Goal: Complete application form

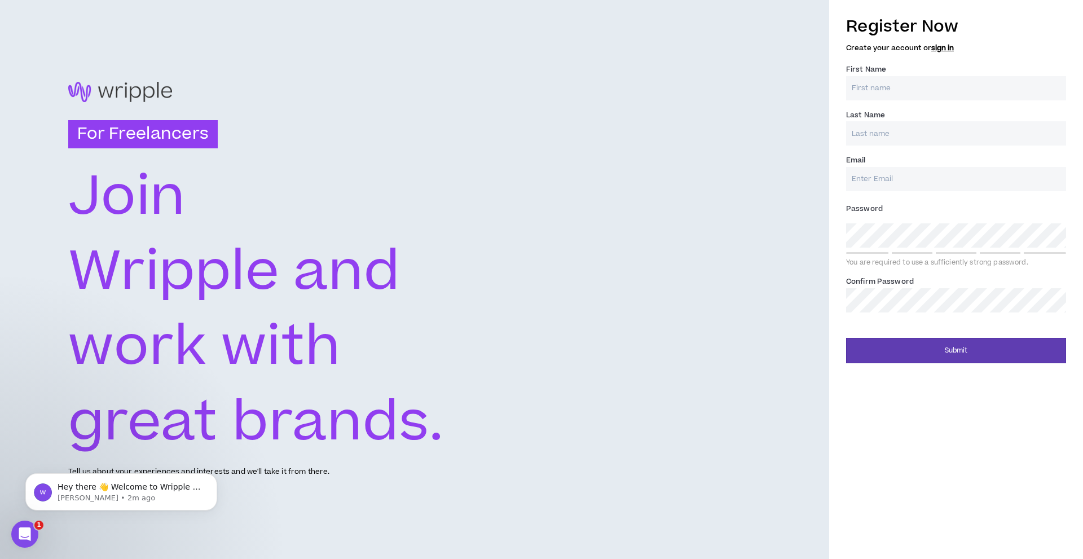
click at [913, 89] on input "First Name *" at bounding box center [956, 88] width 220 height 24
type input "Ubong"
type input "Asuquo"
type input "[EMAIL_ADDRESS][DOMAIN_NAME]"
type input "Asuquo"
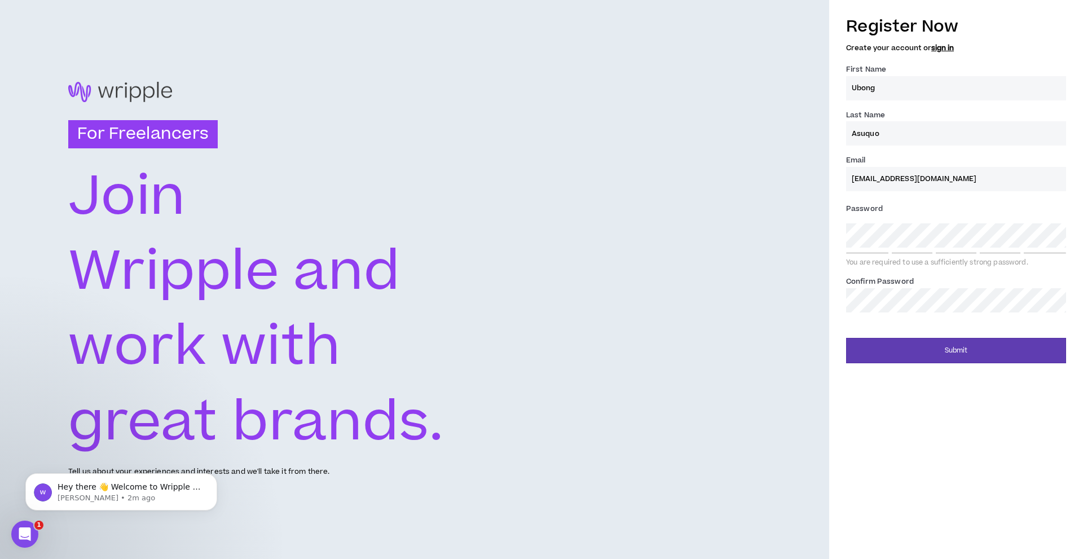
type input "[EMAIL_ADDRESS][DOMAIN_NAME]"
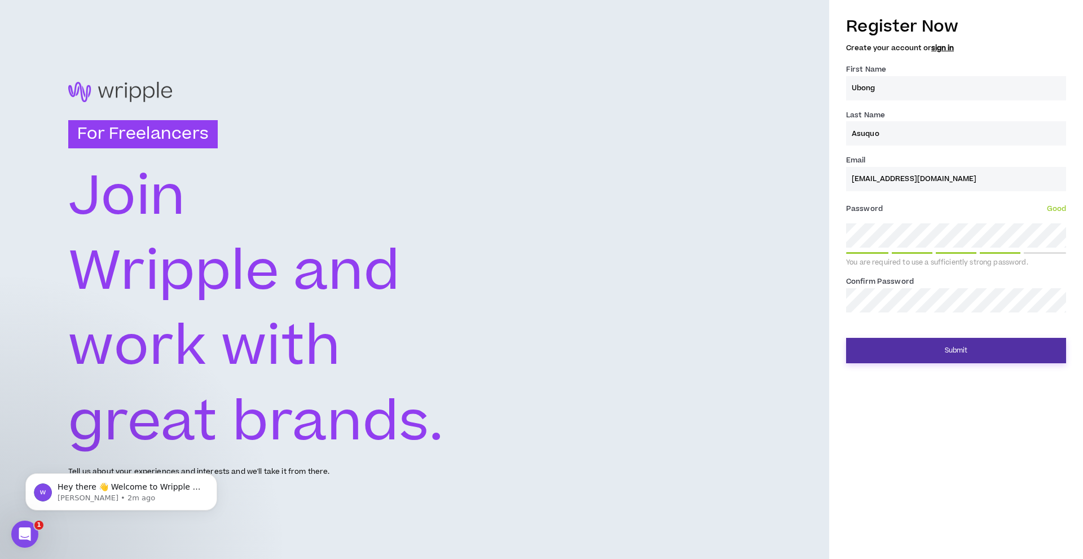
click at [956, 354] on button "Submit" at bounding box center [956, 350] width 220 height 25
click at [897, 354] on button "Submit" at bounding box center [956, 350] width 220 height 25
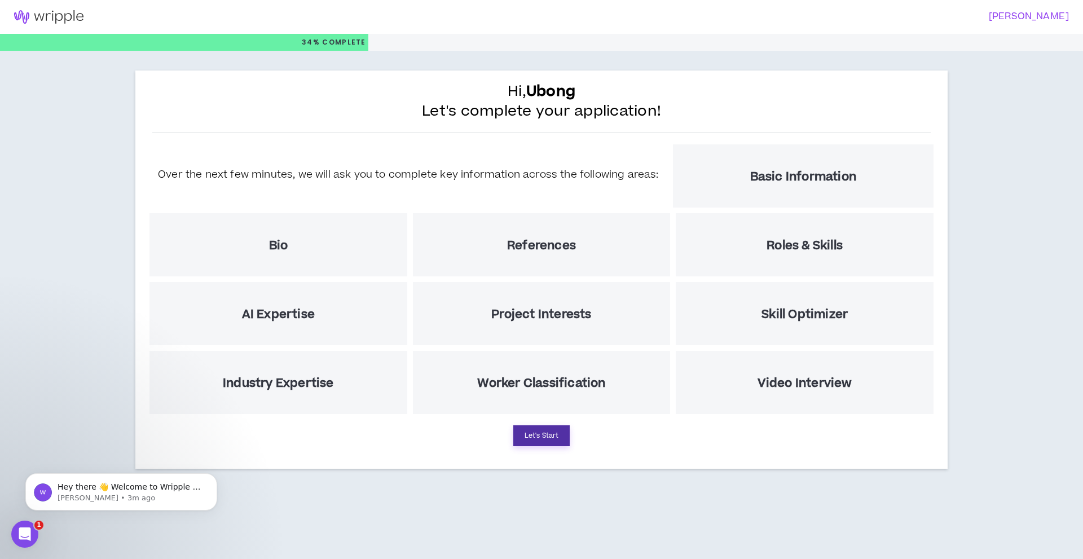
click at [543, 436] on button "Let's Start" at bounding box center [541, 435] width 56 height 21
select select "US"
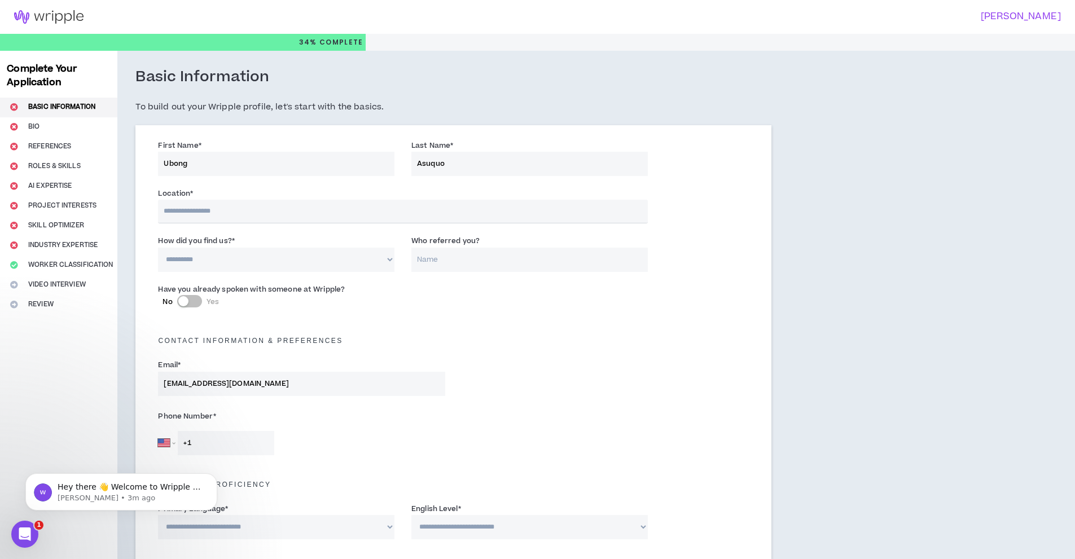
click at [289, 210] on input "text" at bounding box center [402, 212] width 489 height 24
click at [205, 209] on input "text" at bounding box center [402, 212] width 489 height 24
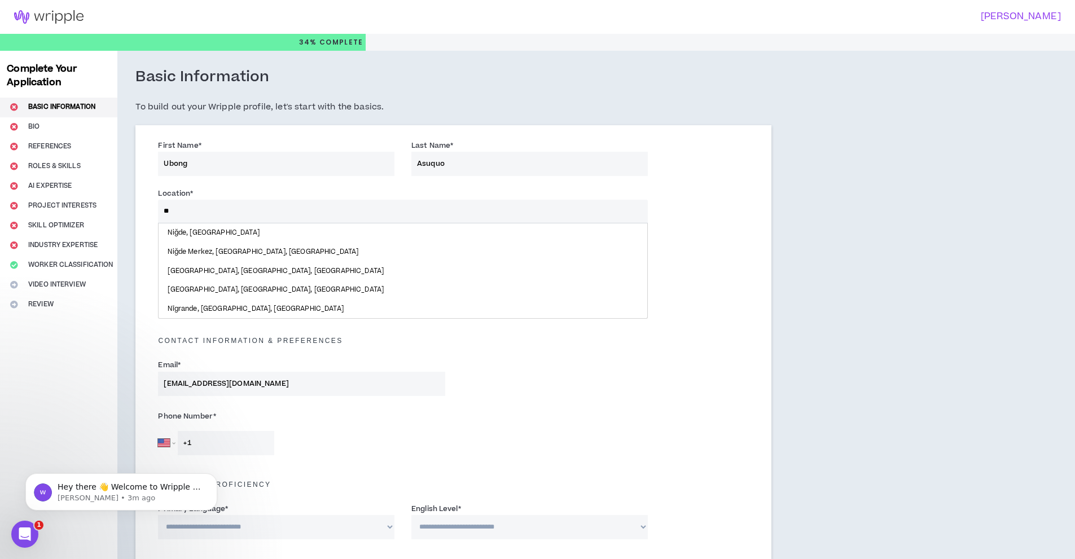
type input "*"
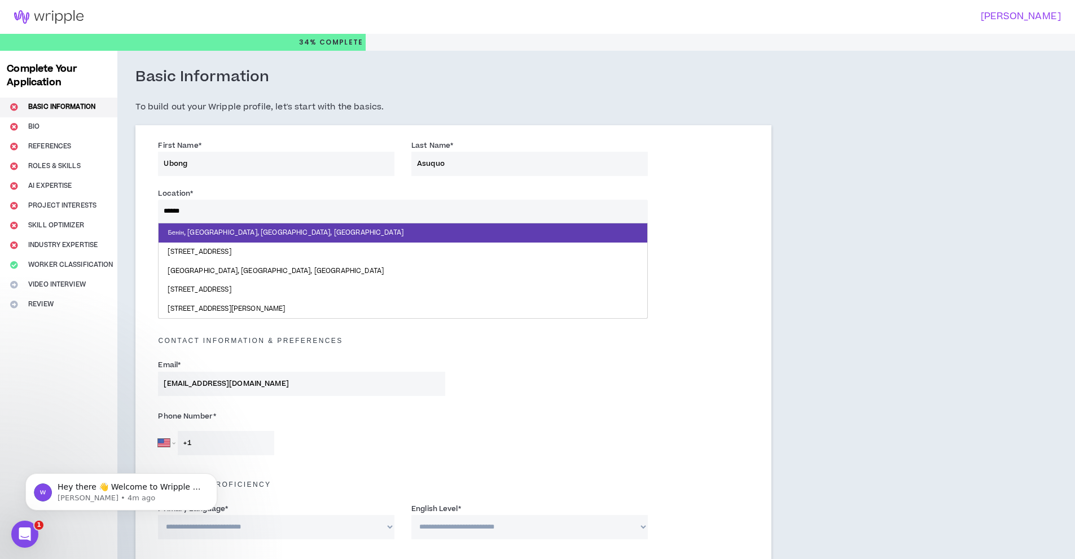
click at [359, 204] on input "******" at bounding box center [402, 212] width 489 height 24
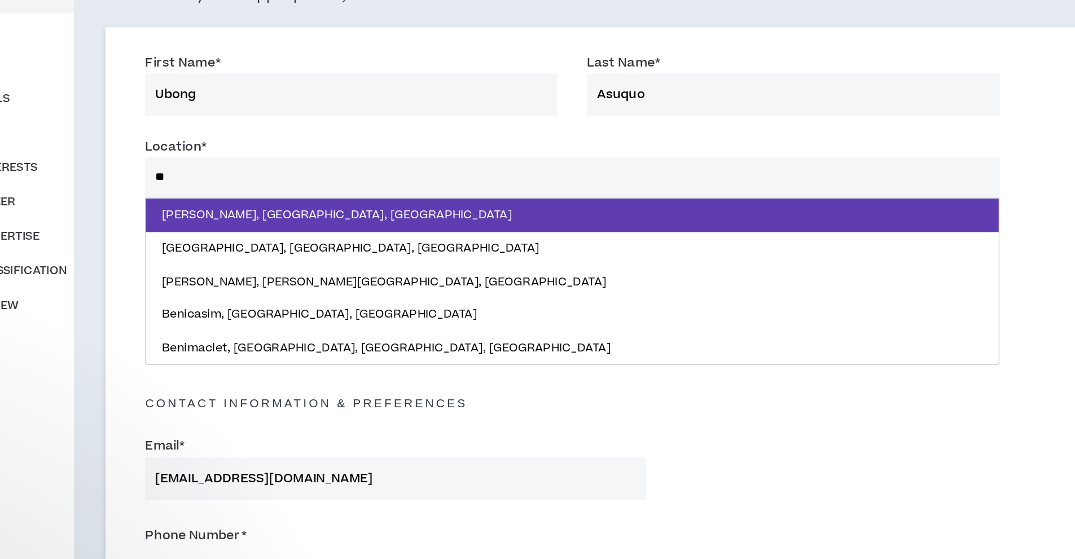
type input "*"
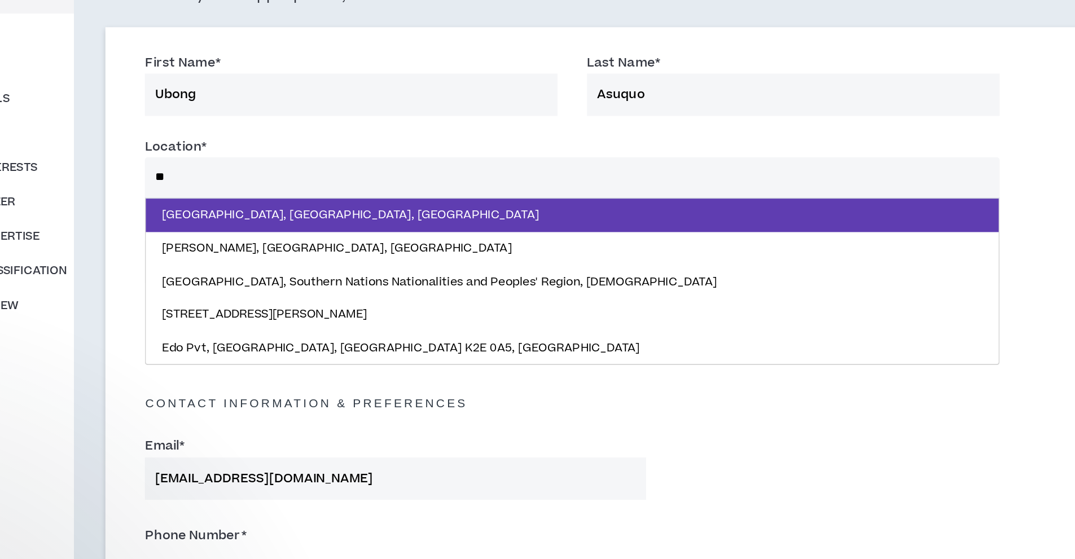
type input "*"
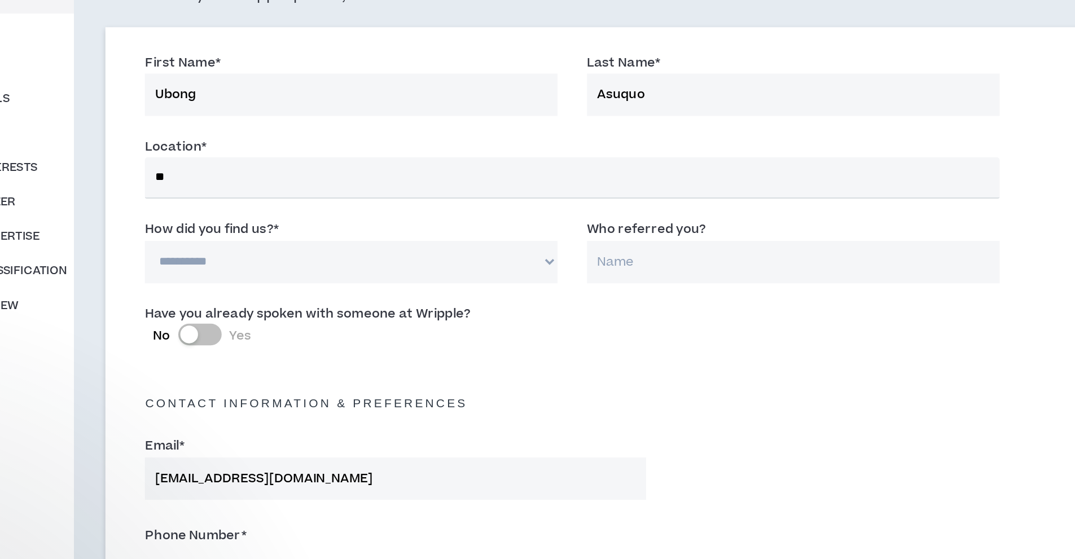
type input "***"
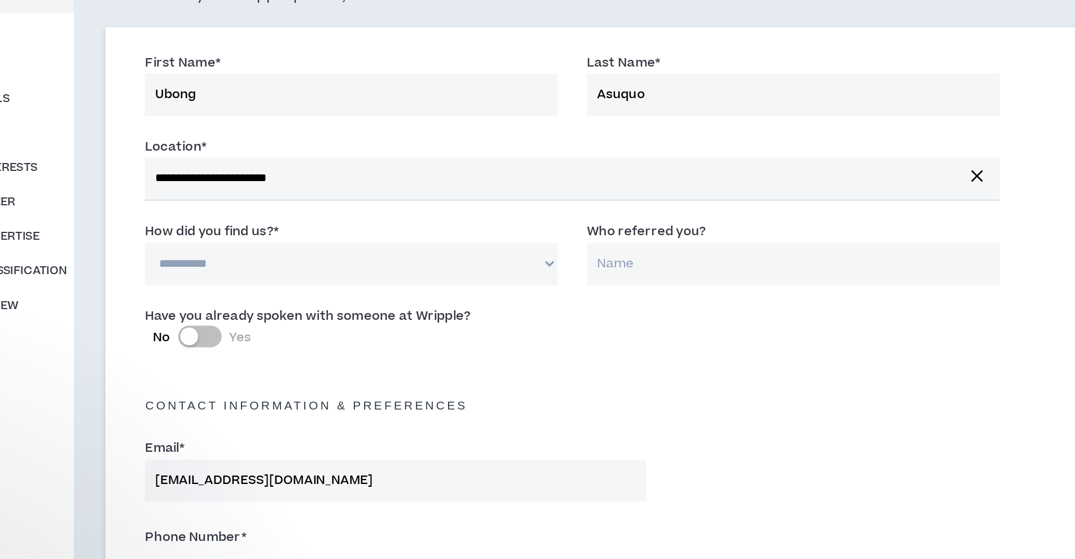
click at [308, 263] on select "**********" at bounding box center [276, 261] width 236 height 24
select select "*"
click at [158, 249] on select "**********" at bounding box center [276, 261] width 236 height 24
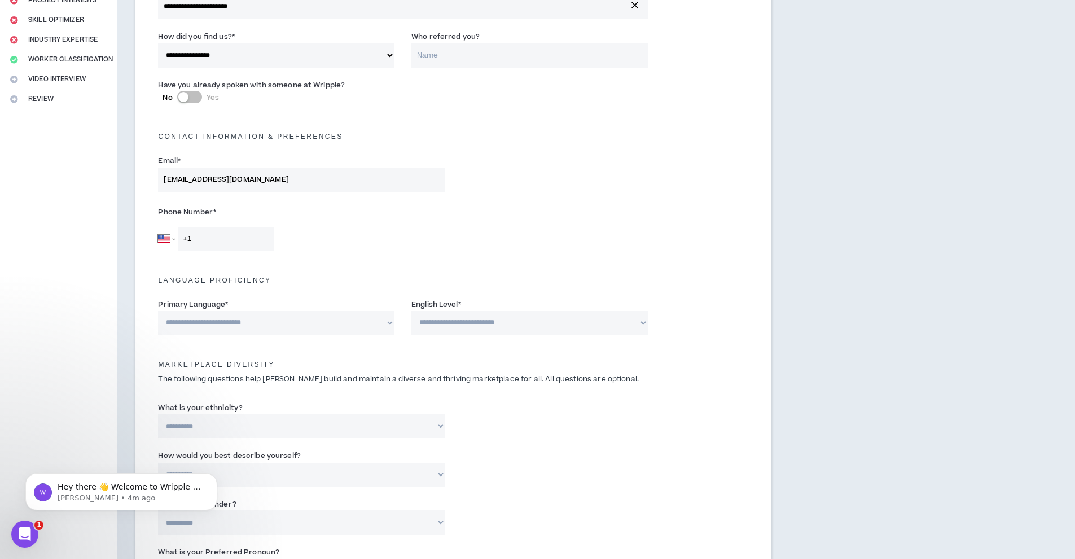
scroll to position [206, 0]
click at [191, 235] on input "+1" at bounding box center [226, 238] width 96 height 24
click at [160, 235] on select "[GEOGRAPHIC_DATA] [GEOGRAPHIC_DATA] [GEOGRAPHIC_DATA] [GEOGRAPHIC_DATA] [US_STA…" at bounding box center [166, 238] width 17 height 24
select select "NG"
click at [158, 226] on select "[GEOGRAPHIC_DATA] [GEOGRAPHIC_DATA] [GEOGRAPHIC_DATA] [GEOGRAPHIC_DATA] [US_STA…" at bounding box center [166, 238] width 17 height 24
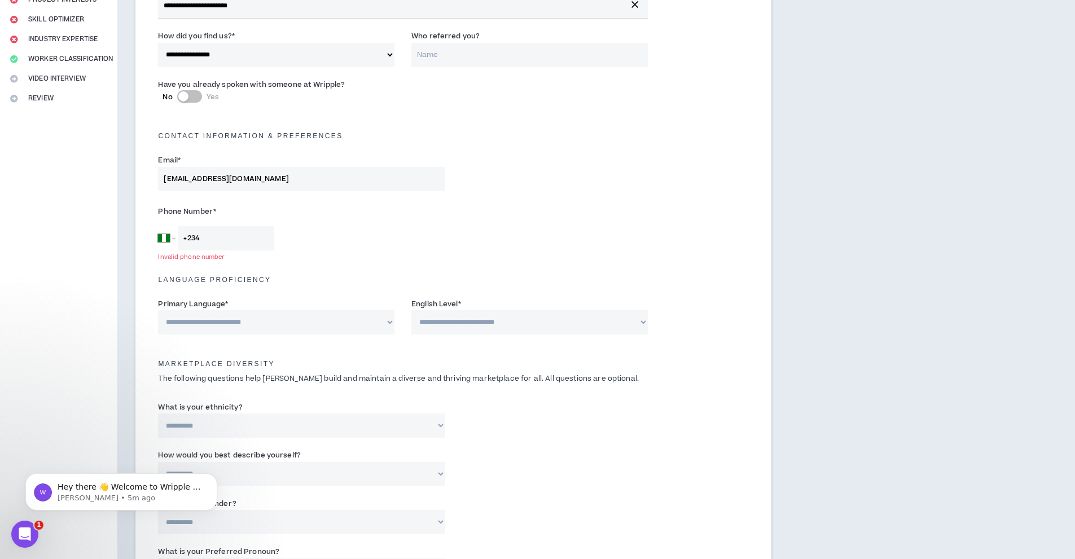
click at [225, 241] on input "+234" at bounding box center [226, 238] width 96 height 24
type input "[PHONE_NUMBER]"
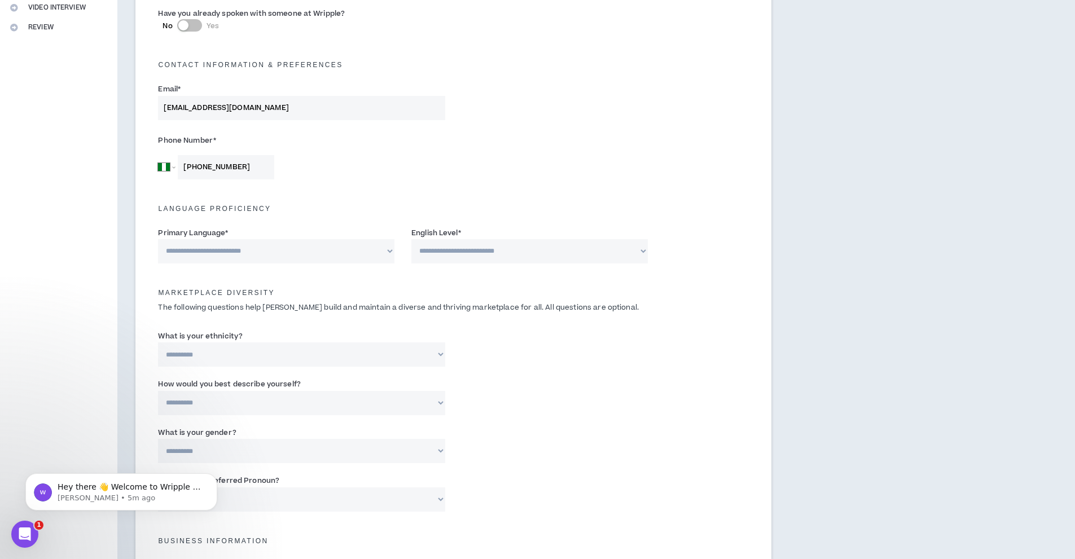
scroll to position [278, 0]
click at [336, 241] on select "**********" at bounding box center [276, 250] width 236 height 24
select select "*******"
click at [158, 238] on select "**********" at bounding box center [276, 250] width 236 height 24
click at [499, 243] on select "**********" at bounding box center [529, 250] width 236 height 24
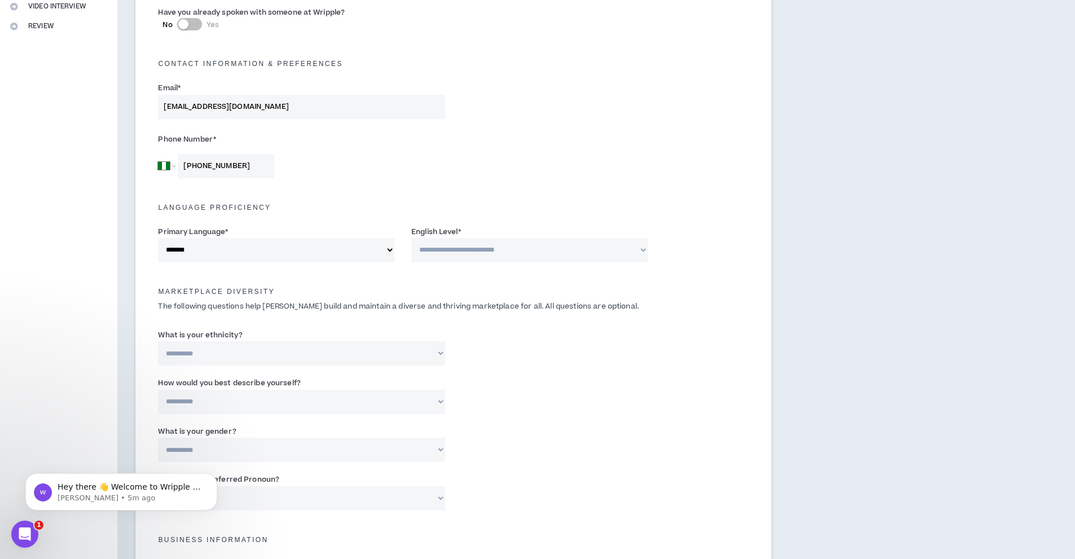
select select "*"
click at [411, 238] on select "**********" at bounding box center [529, 250] width 236 height 24
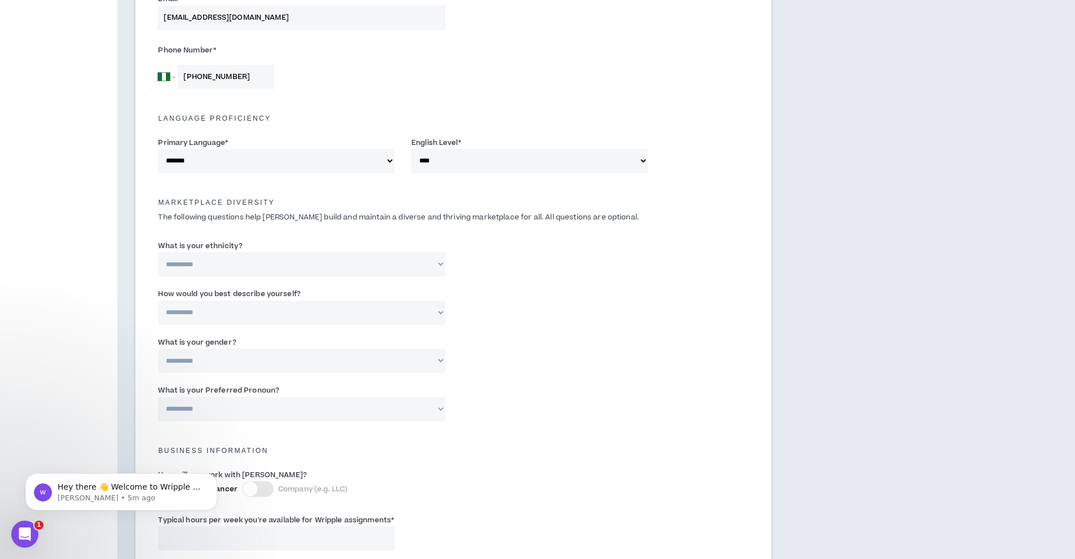
scroll to position [368, 0]
click at [406, 256] on select "**********" at bounding box center [301, 263] width 287 height 24
select select "**********"
click at [158, 251] on select "**********" at bounding box center [301, 263] width 287 height 24
click at [313, 317] on select "**********" at bounding box center [301, 312] width 287 height 24
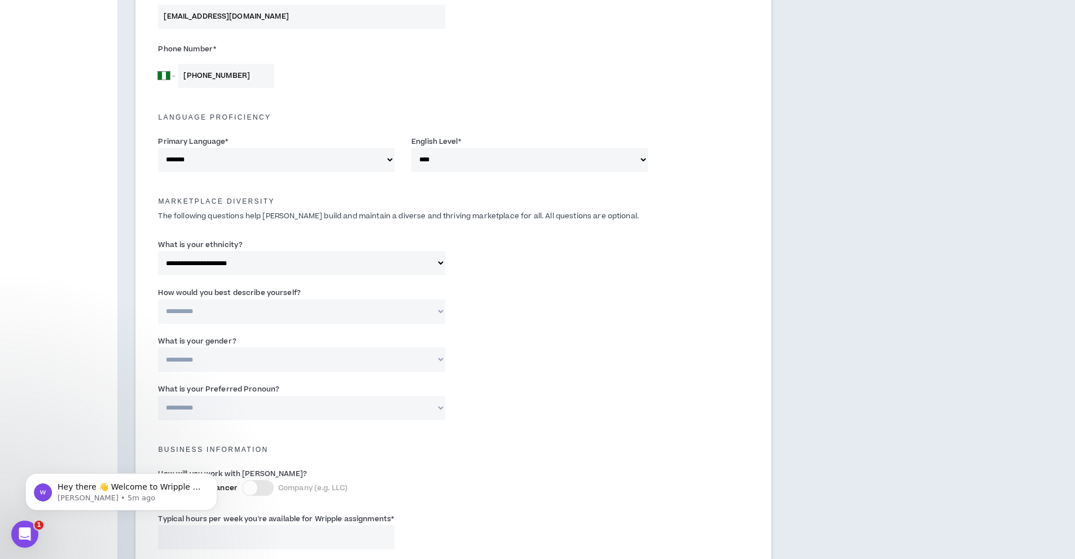
select select "**********"
click at [158, 300] on select "**********" at bounding box center [301, 312] width 287 height 24
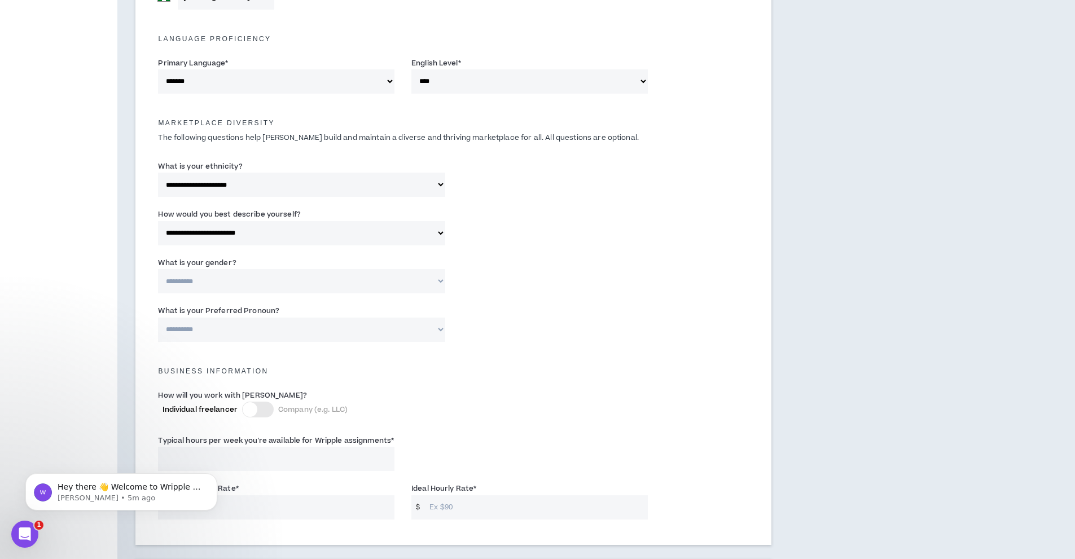
scroll to position [449, 0]
click at [318, 275] on select "**********" at bounding box center [301, 279] width 287 height 24
select select "***"
click at [158, 267] on select "**********" at bounding box center [301, 279] width 287 height 24
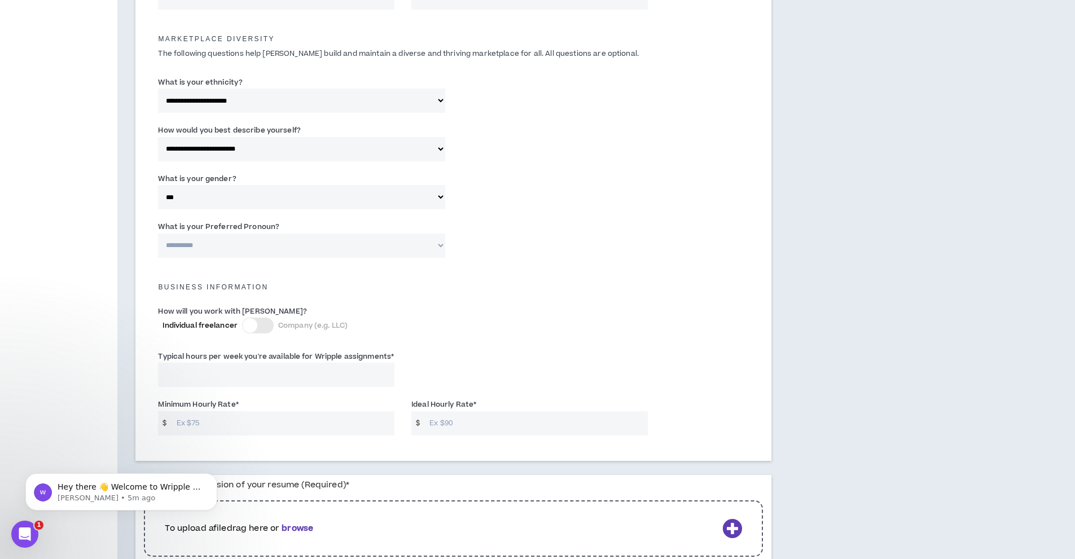
scroll to position [532, 0]
click at [303, 233] on select "**********" at bounding box center [301, 244] width 287 height 24
select select "**********"
click at [158, 232] on select "**********" at bounding box center [301, 244] width 287 height 24
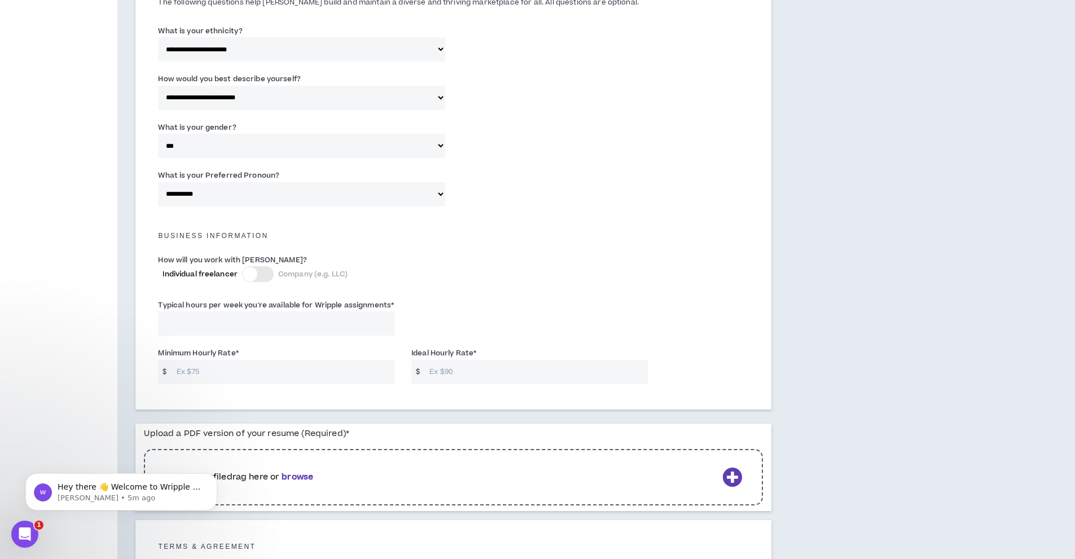
scroll to position [583, 0]
click at [239, 320] on input "Typical hours per week you're available for Wripple assignments *" at bounding box center [276, 322] width 236 height 24
type input "40"
click at [318, 368] on input "Minimum Hourly Rate *" at bounding box center [282, 371] width 223 height 24
type input "15"
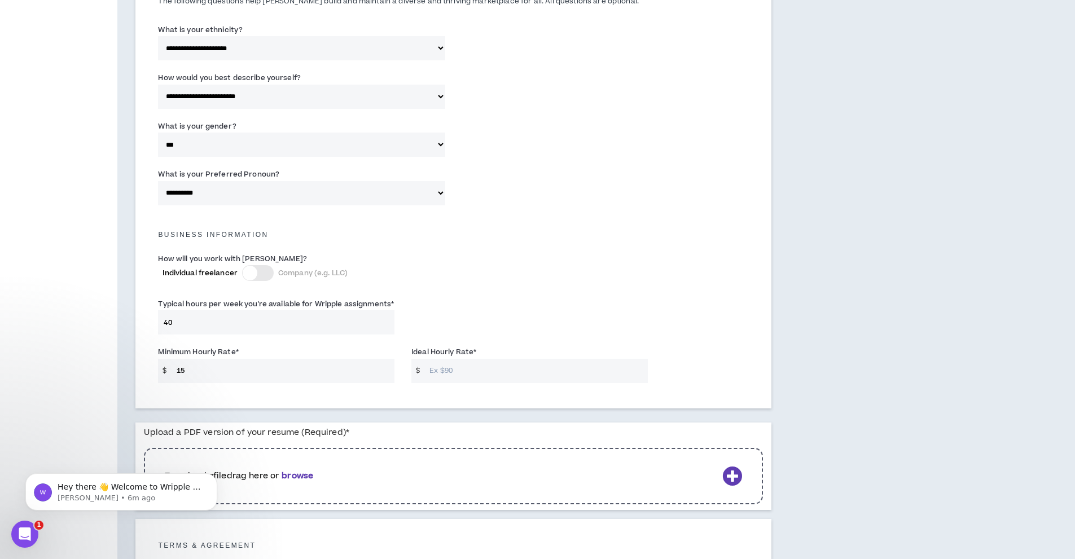
click at [467, 366] on input "Ideal Hourly Rate *" at bounding box center [535, 371] width 223 height 24
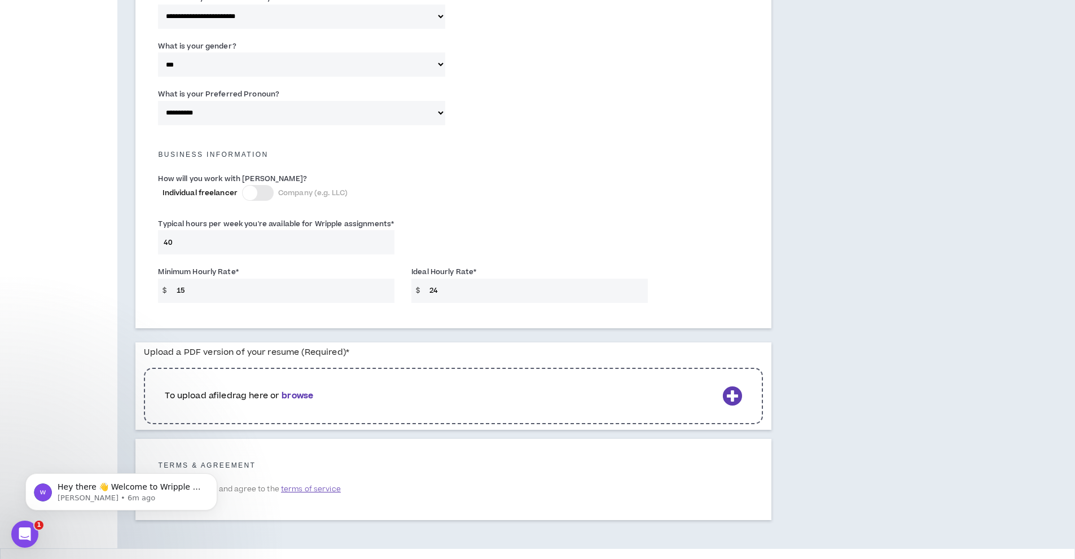
scroll to position [697, 0]
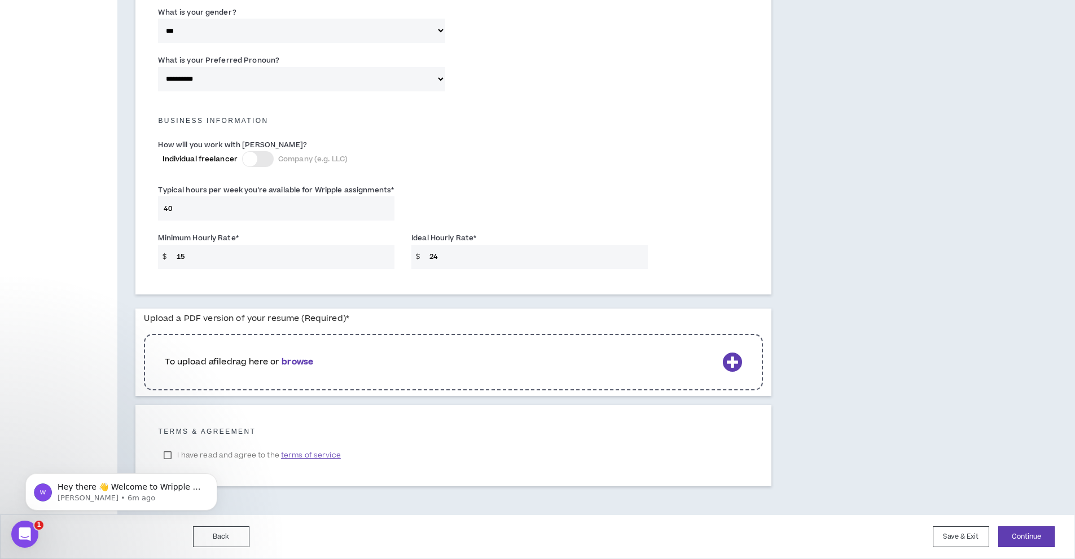
type input "24"
click at [307, 360] on b "browse" at bounding box center [298, 362] width 32 height 12
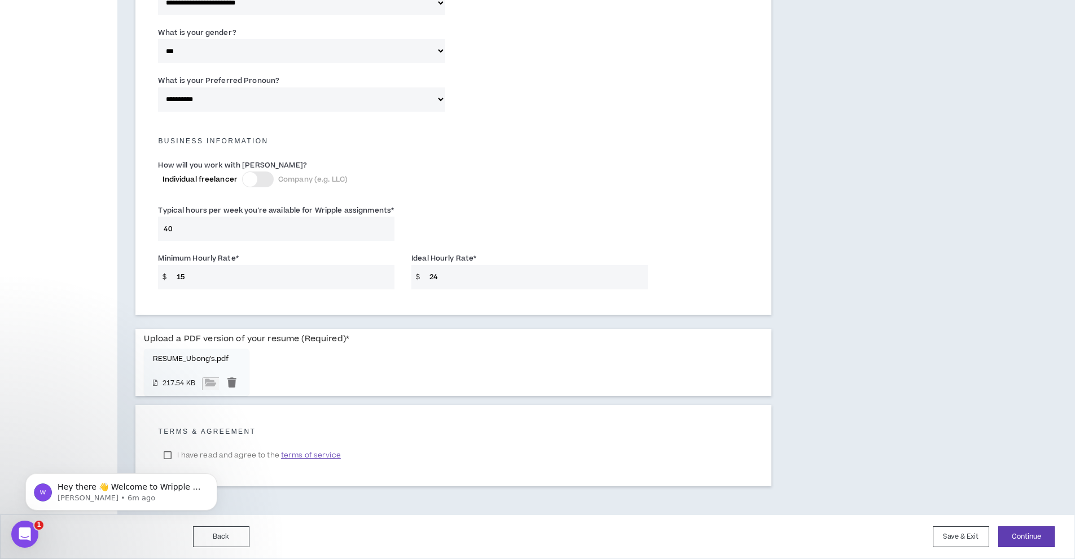
scroll to position [677, 0]
click at [170, 455] on body "Hey there 👋 Welcome to Wripple 🙌 Take a look around! If you have any questions,…" at bounding box center [121, 489] width 217 height 70
click at [169, 455] on body "Hey there 👋 Welcome to Wripple 🙌 Take a look around! If you have any questions,…" at bounding box center [121, 489] width 217 height 70
click at [170, 457] on div "Hey there 👋 Welcome to Wripple 🙌 Take a look around! If you have any questions,…" at bounding box center [121, 440] width 208 height 141
click at [170, 455] on div "Hey there 👋 Welcome to Wripple 🙌 Take a look around! If you have any questions,…" at bounding box center [121, 440] width 208 height 141
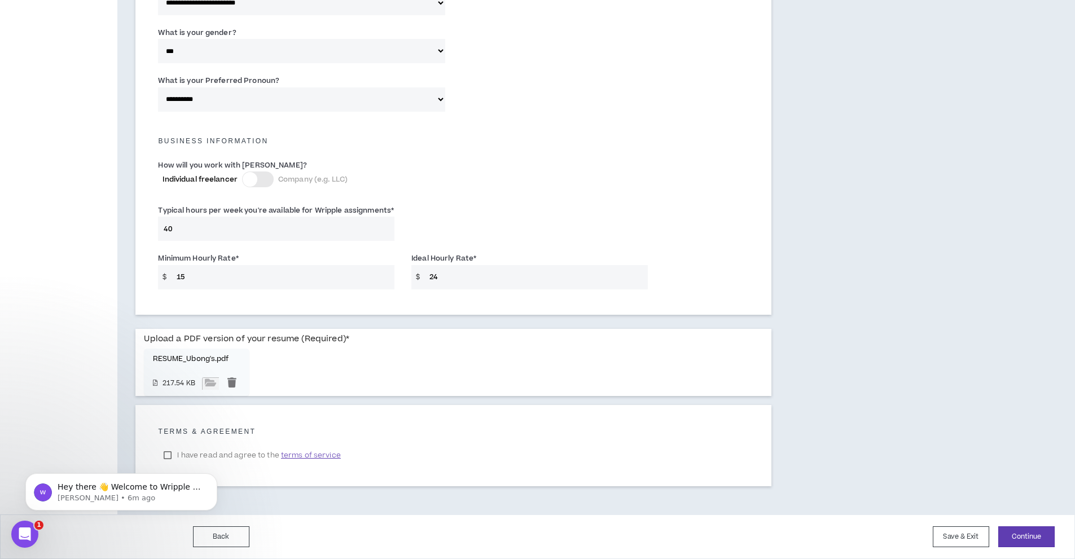
click at [170, 455] on div "Hey there 👋 Welcome to Wripple 🙌 Take a look around! If you have any questions,…" at bounding box center [121, 440] width 208 height 141
click at [143, 484] on p "Hey there 👋 Welcome to Wripple 🙌 Take a look around! If you have any questions,…" at bounding box center [131, 487] width 146 height 11
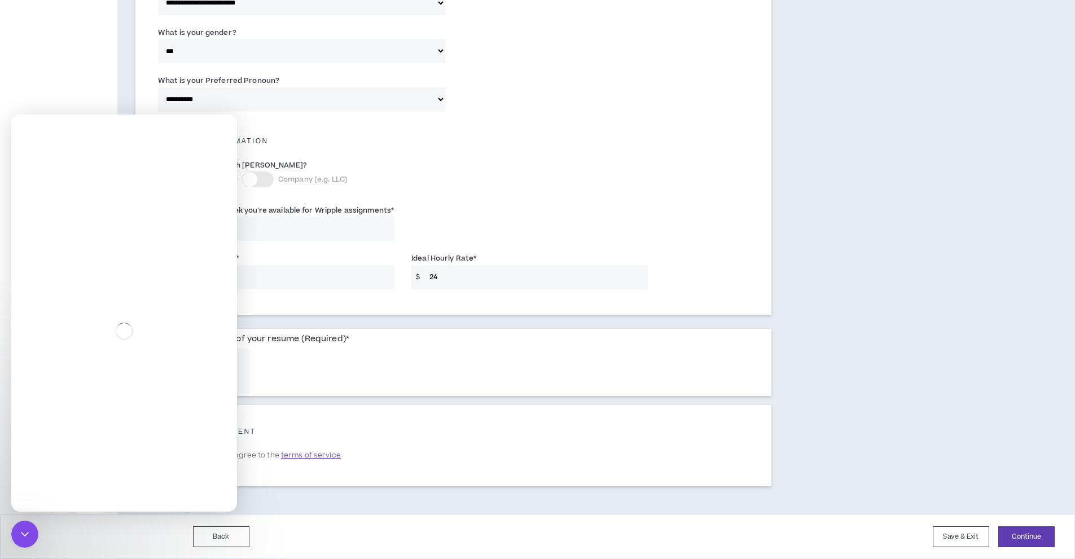
scroll to position [0, 0]
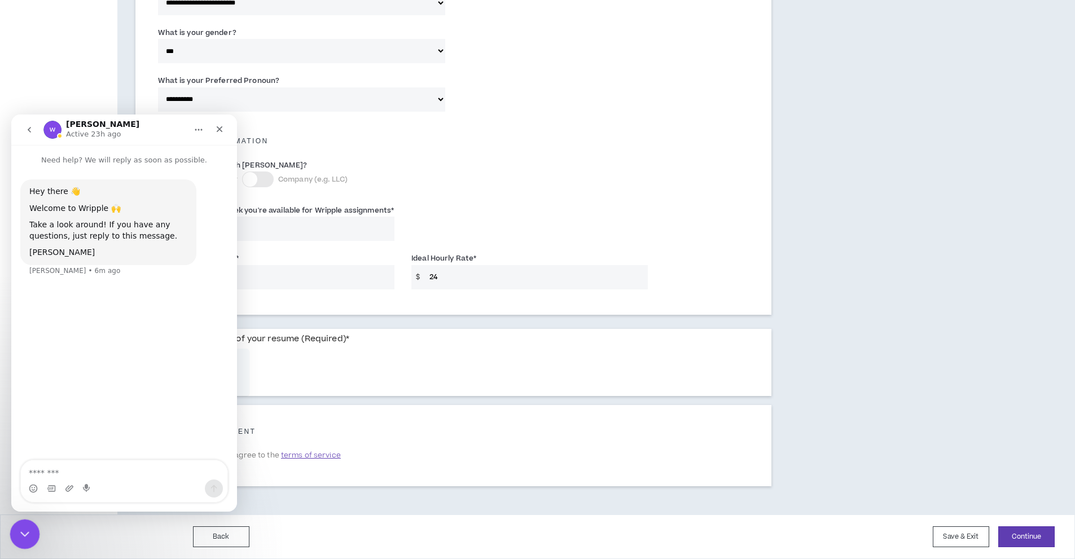
click at [22, 539] on div "Close Intercom Messenger" at bounding box center [23, 532] width 27 height 27
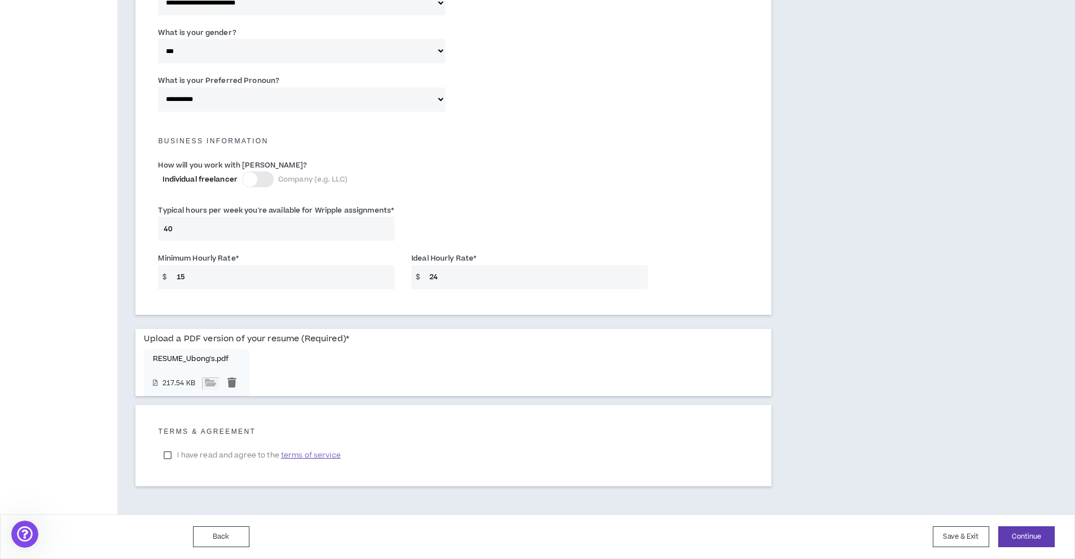
click at [170, 455] on label "I have read and agree to the terms of service" at bounding box center [252, 455] width 188 height 17
click at [1020, 531] on button "Continue" at bounding box center [1026, 536] width 56 height 21
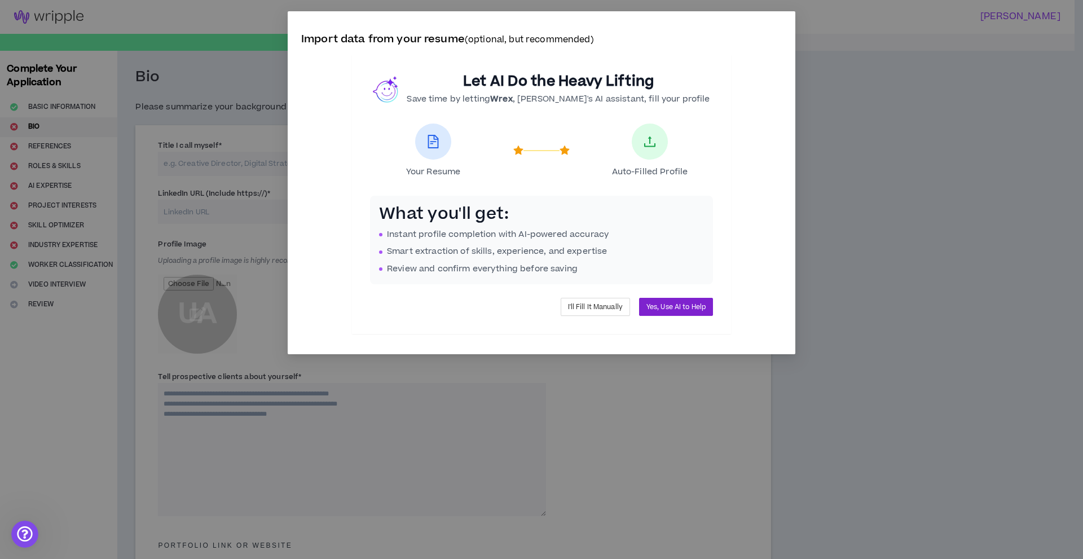
click at [659, 310] on span "Yes, Use AI to Help" at bounding box center [676, 307] width 59 height 11
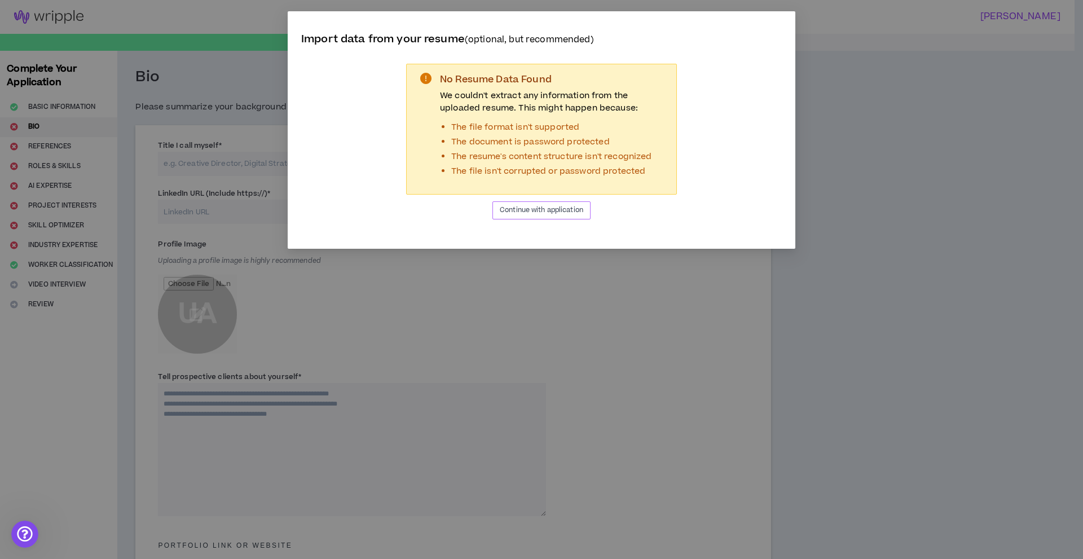
click at [568, 212] on span "Continue with application" at bounding box center [542, 210] width 84 height 11
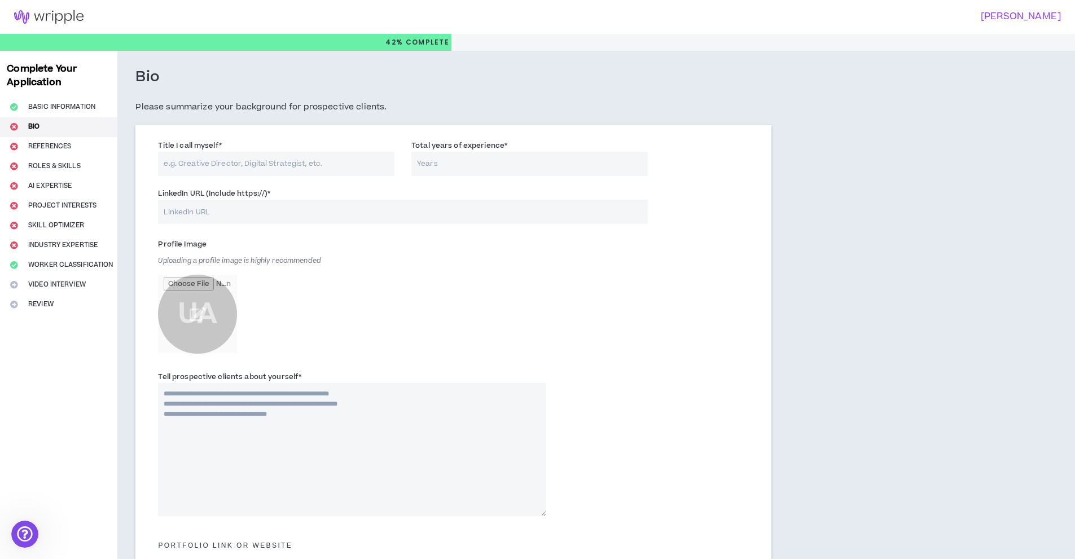
click at [287, 156] on input "Title I call myself *" at bounding box center [276, 164] width 236 height 24
type input "UI/UX Designer"
click at [465, 170] on input "Total years of experience *" at bounding box center [529, 164] width 236 height 24
type input "3"
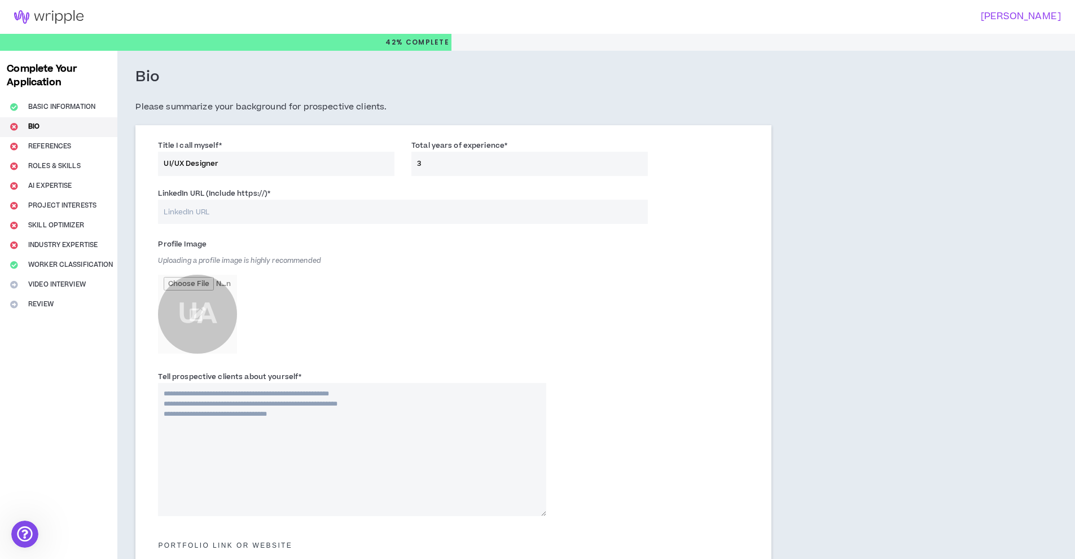
click at [322, 219] on input "LinkedIn URL (Include https://) *" at bounding box center [402, 212] width 489 height 24
paste input "[URL][DOMAIN_NAME]"
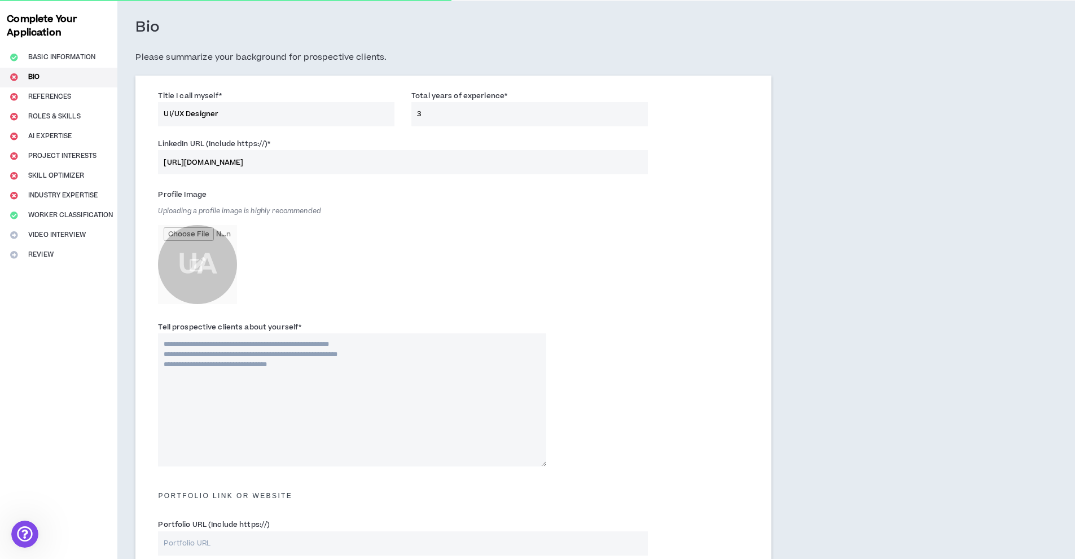
scroll to position [57, 0]
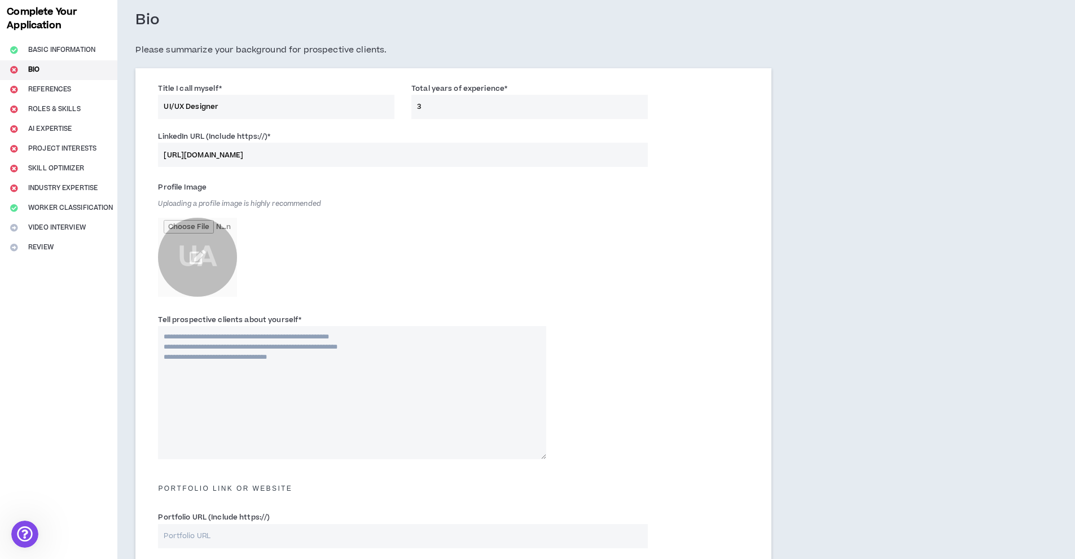
type input "[URL][DOMAIN_NAME]"
click at [192, 264] on input "file" at bounding box center [197, 257] width 79 height 79
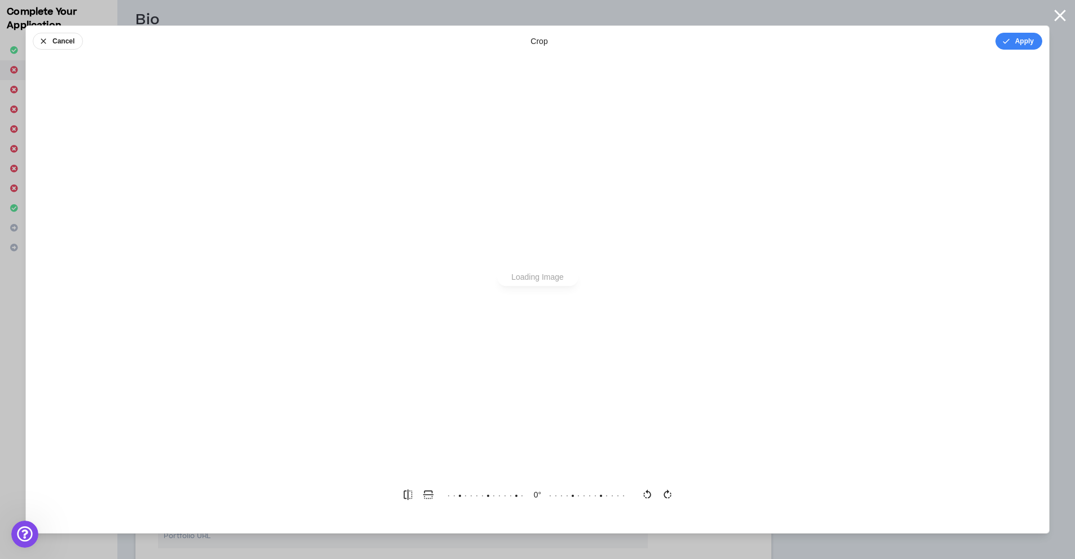
scroll to position [0, 0]
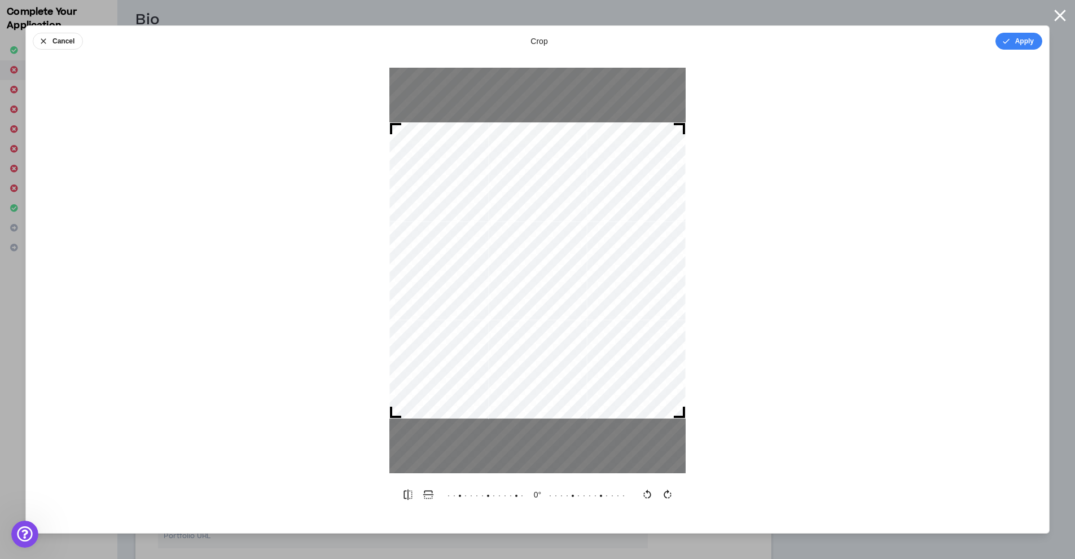
click at [556, 292] on div at bounding box center [537, 270] width 296 height 296
drag, startPoint x: 682, startPoint y: 415, endPoint x: 696, endPoint y: 442, distance: 30.5
click at [702, 445] on div at bounding box center [537, 271] width 1023 height 406
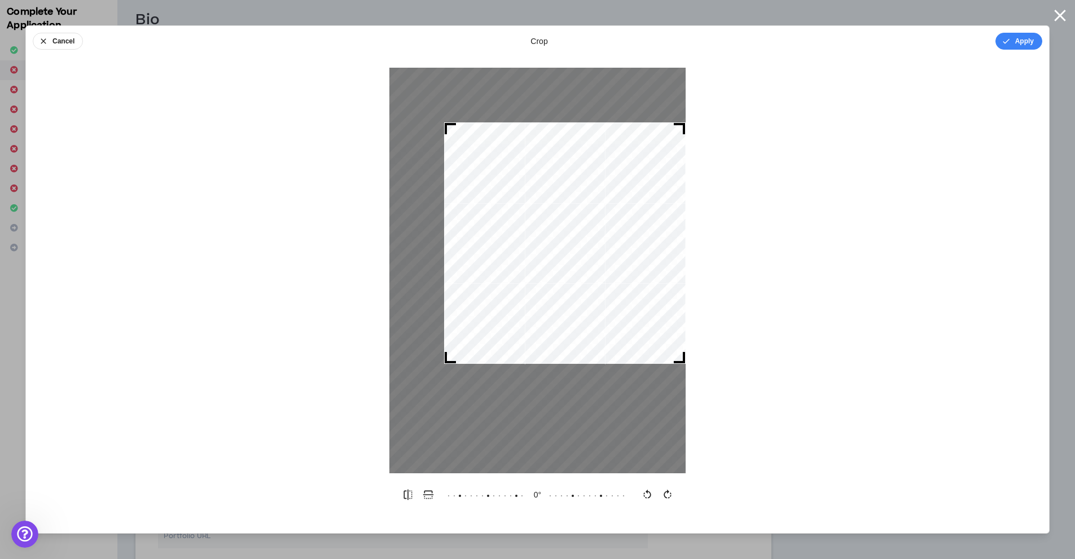
drag, startPoint x: 394, startPoint y: 413, endPoint x: 449, endPoint y: 297, distance: 128.0
click at [449, 297] on div at bounding box center [564, 242] width 241 height 241
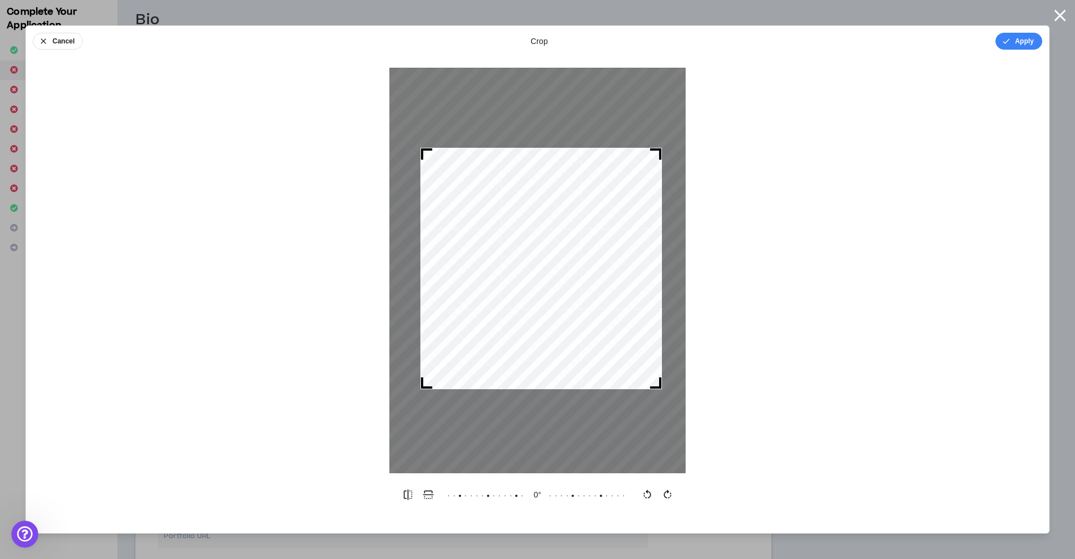
drag, startPoint x: 604, startPoint y: 274, endPoint x: 580, endPoint y: 300, distance: 34.7
click at [580, 300] on div at bounding box center [540, 268] width 241 height 241
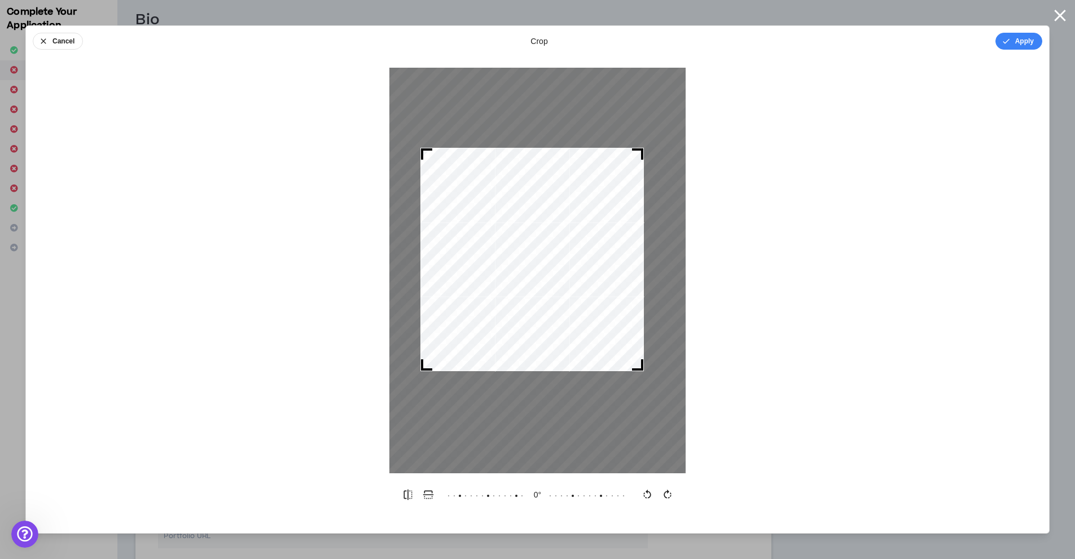
drag, startPoint x: 657, startPoint y: 385, endPoint x: 638, endPoint y: 354, distance: 36.5
click at [638, 356] on div at bounding box center [531, 259] width 223 height 223
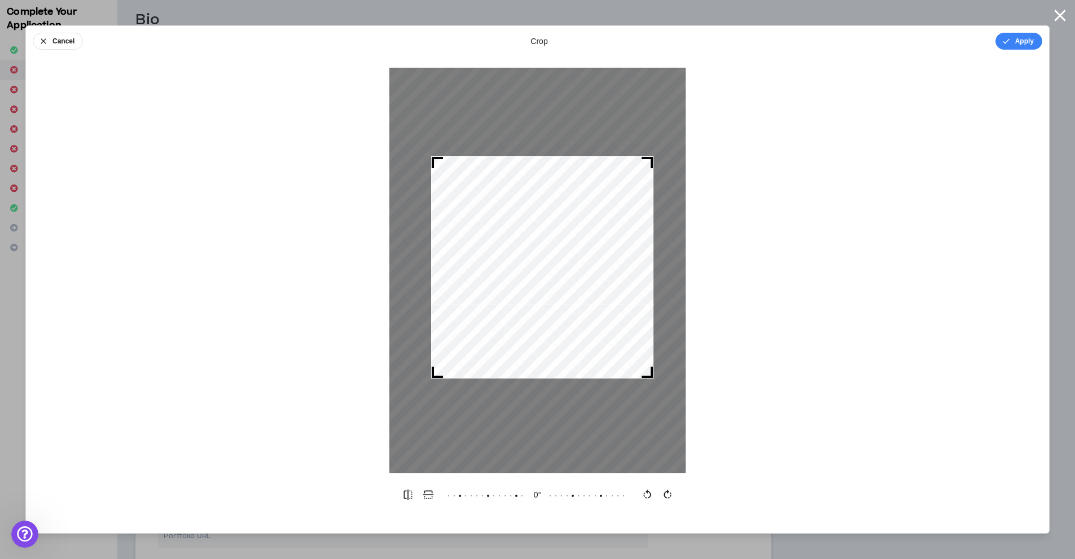
drag, startPoint x: 557, startPoint y: 283, endPoint x: 568, endPoint y: 292, distance: 13.7
click at [568, 292] on div at bounding box center [542, 267] width 222 height 222
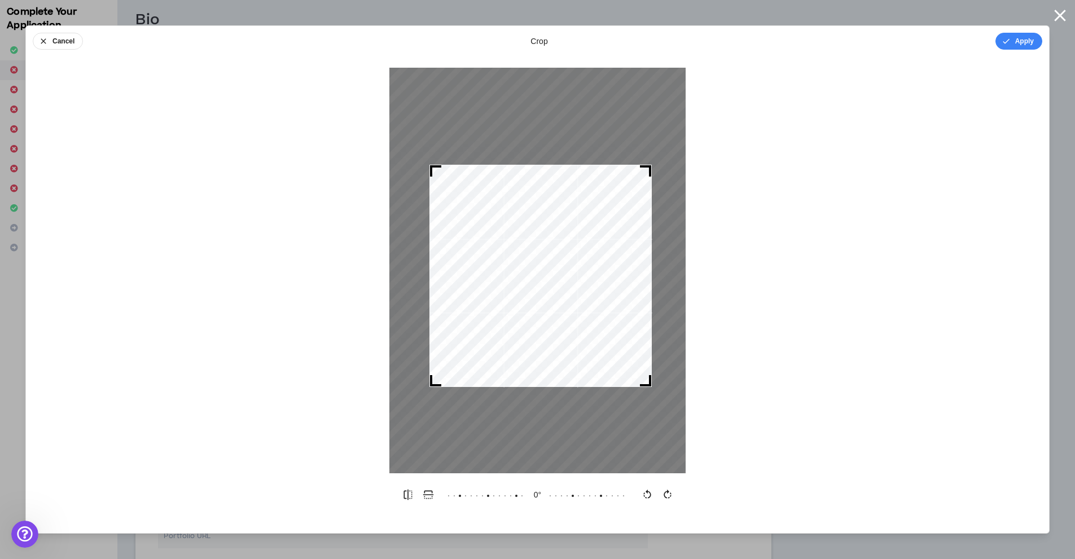
drag, startPoint x: 549, startPoint y: 244, endPoint x: 547, endPoint y: 252, distance: 7.5
click at [547, 252] on div at bounding box center [540, 276] width 222 height 222
click at [651, 264] on div at bounding box center [540, 276] width 222 height 222
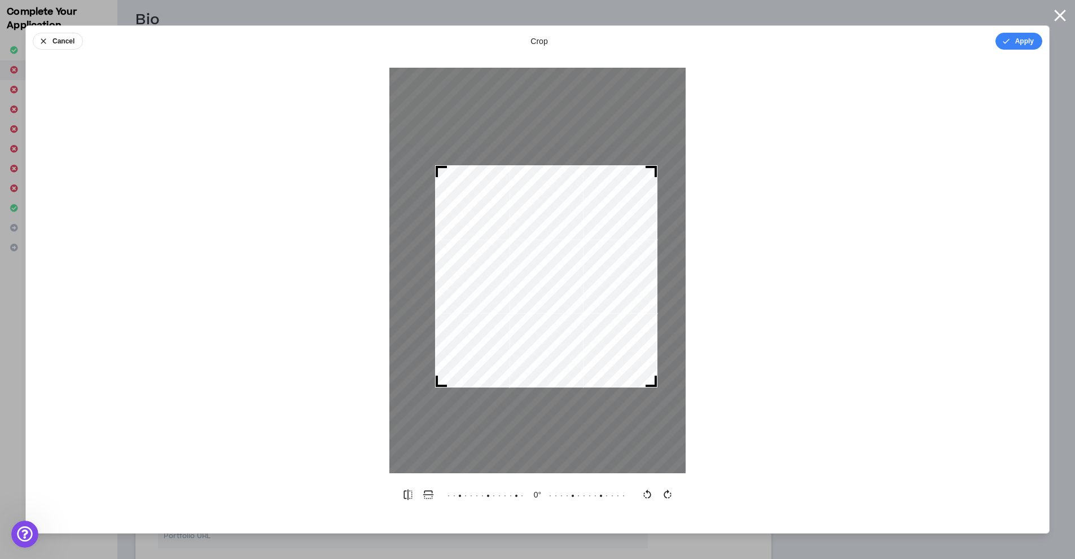
drag, startPoint x: 651, startPoint y: 166, endPoint x: 658, endPoint y: 166, distance: 6.8
click at [657, 166] on div at bounding box center [546, 276] width 222 height 222
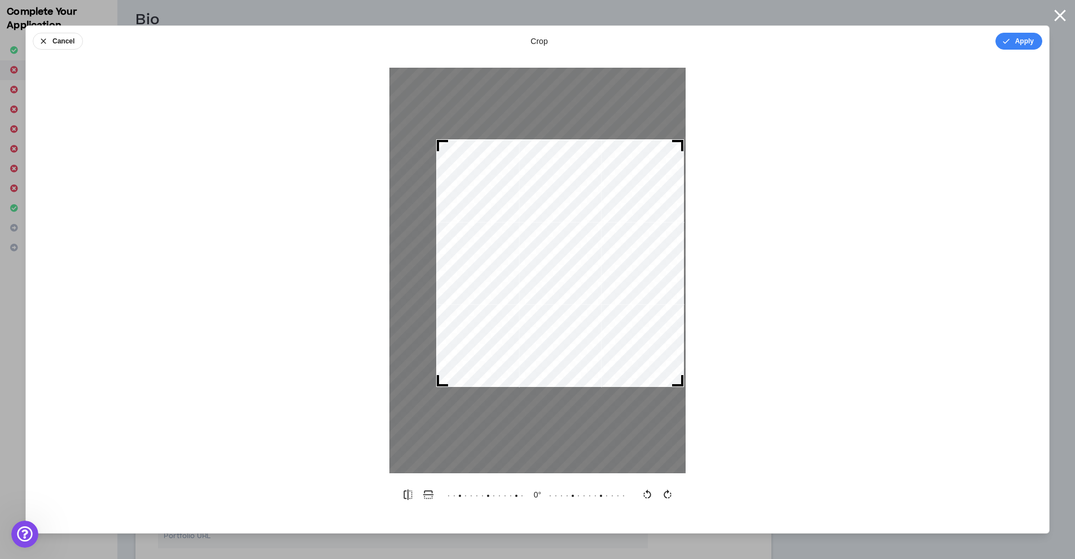
drag, startPoint x: 656, startPoint y: 168, endPoint x: 682, endPoint y: 141, distance: 36.7
click at [682, 141] on div at bounding box center [677, 145] width 11 height 11
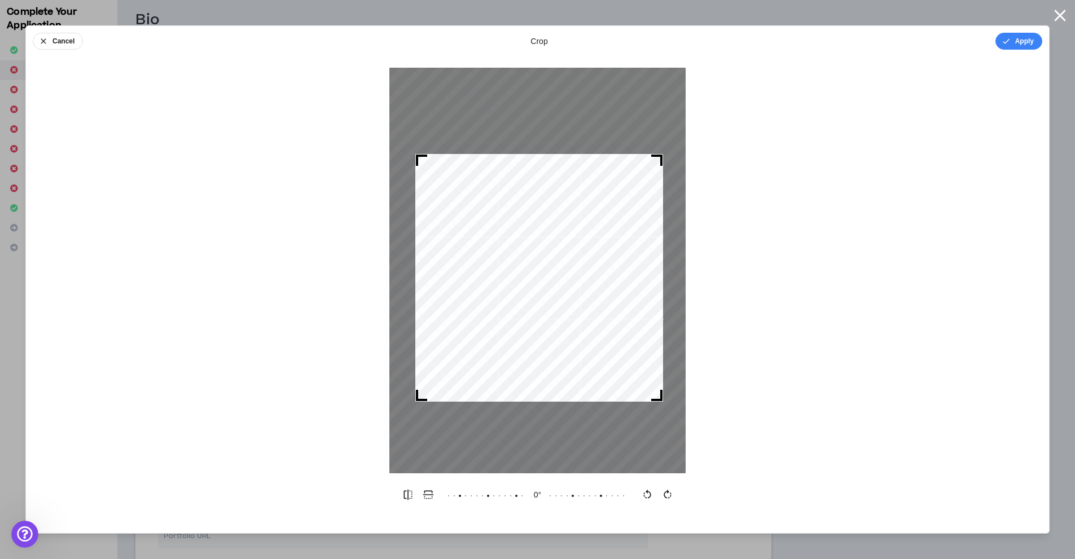
drag, startPoint x: 592, startPoint y: 206, endPoint x: 586, endPoint y: 211, distance: 8.0
click at [572, 221] on div at bounding box center [539, 278] width 248 height 248
drag, startPoint x: 661, startPoint y: 158, endPoint x: 666, endPoint y: 155, distance: 6.3
click at [666, 155] on div at bounding box center [662, 155] width 11 height 11
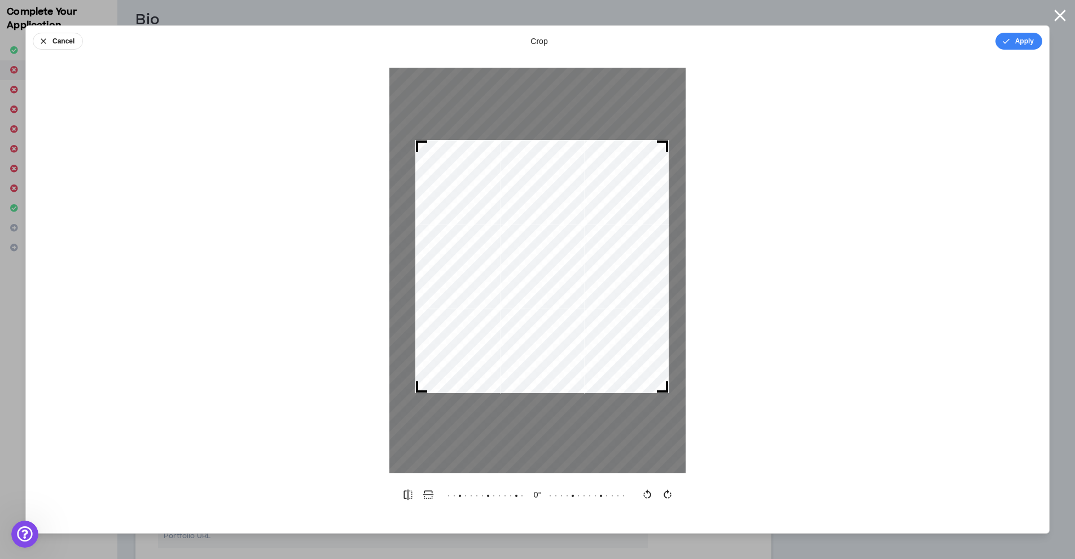
drag, startPoint x: 598, startPoint y: 194, endPoint x: 597, endPoint y: 181, distance: 13.0
click at [597, 181] on div at bounding box center [541, 266] width 253 height 253
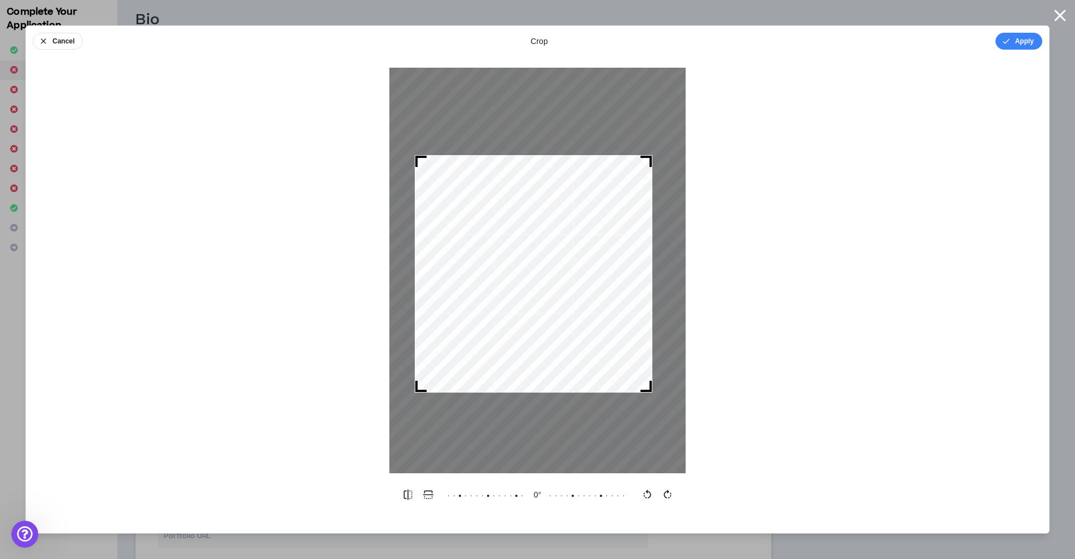
drag, startPoint x: 665, startPoint y: 142, endPoint x: 649, endPoint y: 159, distance: 23.2
click at [649, 159] on div at bounding box center [645, 161] width 11 height 11
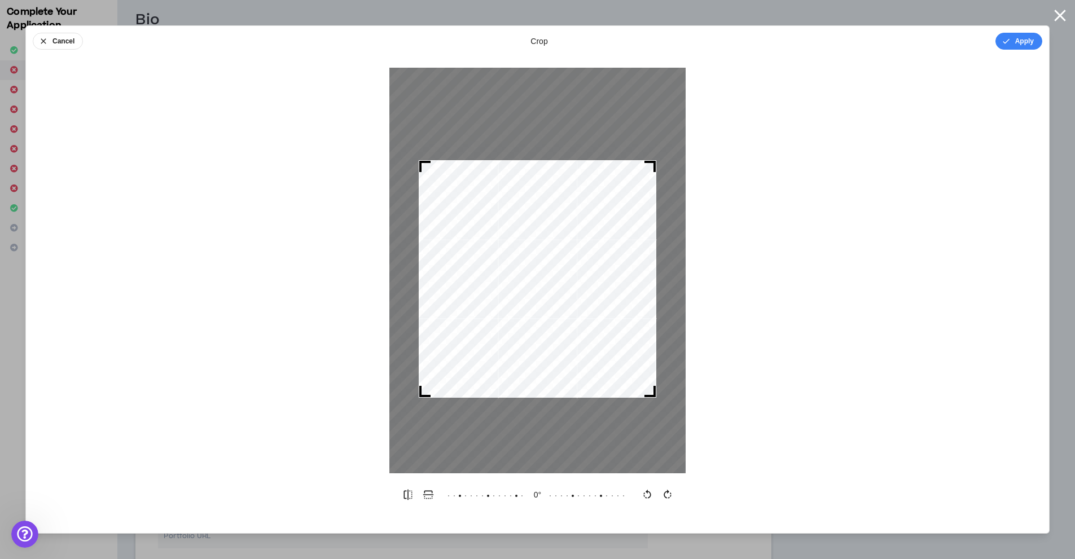
drag, startPoint x: 583, startPoint y: 205, endPoint x: 587, endPoint y: 210, distance: 6.4
click at [584, 212] on div at bounding box center [538, 279] width 238 height 238
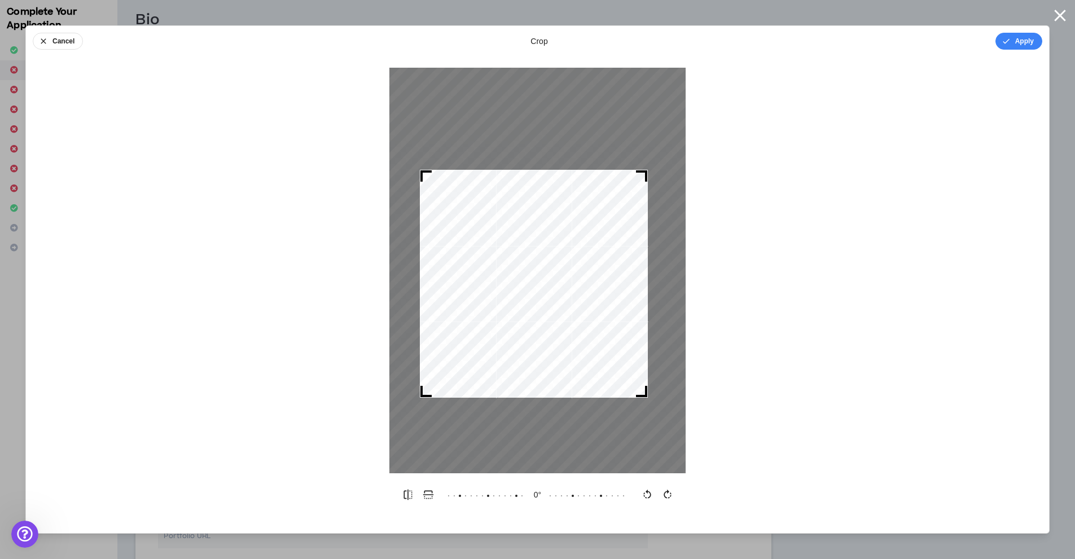
drag, startPoint x: 653, startPoint y: 162, endPoint x: 644, endPoint y: 172, distance: 13.6
click at [644, 172] on div at bounding box center [641, 175] width 11 height 11
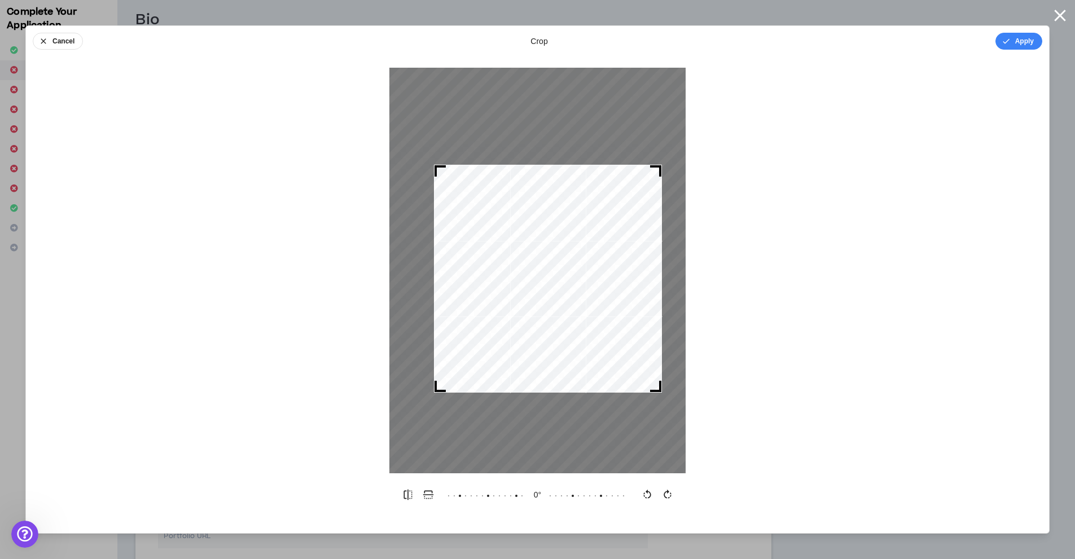
drag, startPoint x: 582, startPoint y: 223, endPoint x: 596, endPoint y: 218, distance: 15.0
click at [596, 218] on div at bounding box center [548, 279] width 228 height 228
click at [1016, 48] on button "Apply" at bounding box center [1018, 41] width 47 height 17
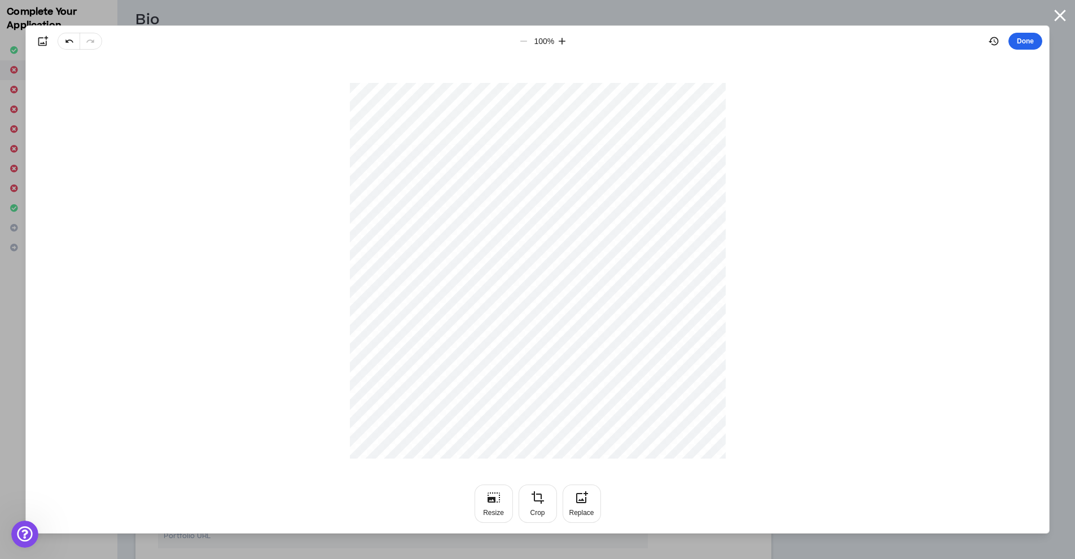
click at [1023, 39] on button "Done" at bounding box center [1025, 41] width 34 height 17
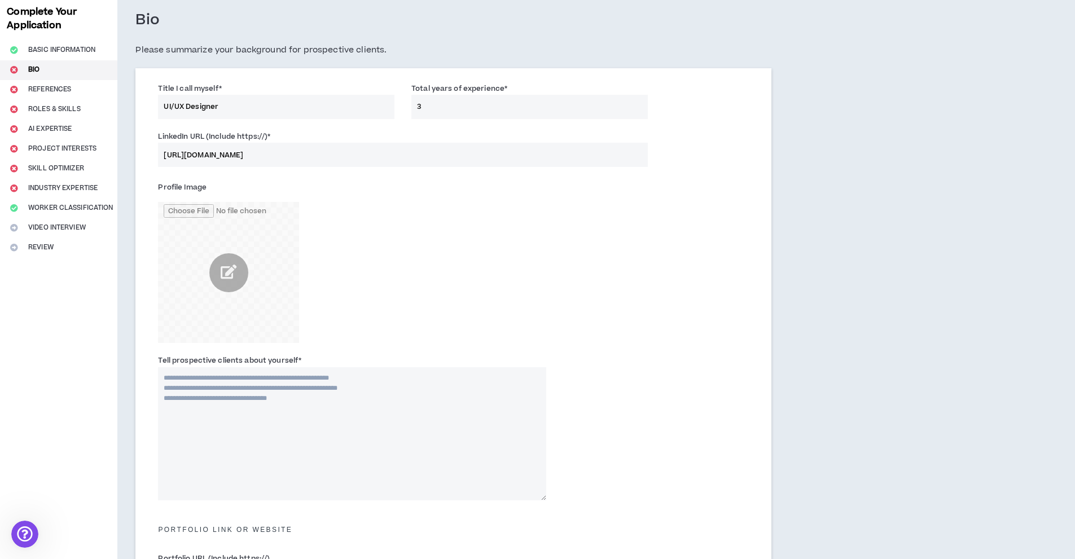
click at [363, 264] on div "Profile Image" at bounding box center [352, 260] width 388 height 165
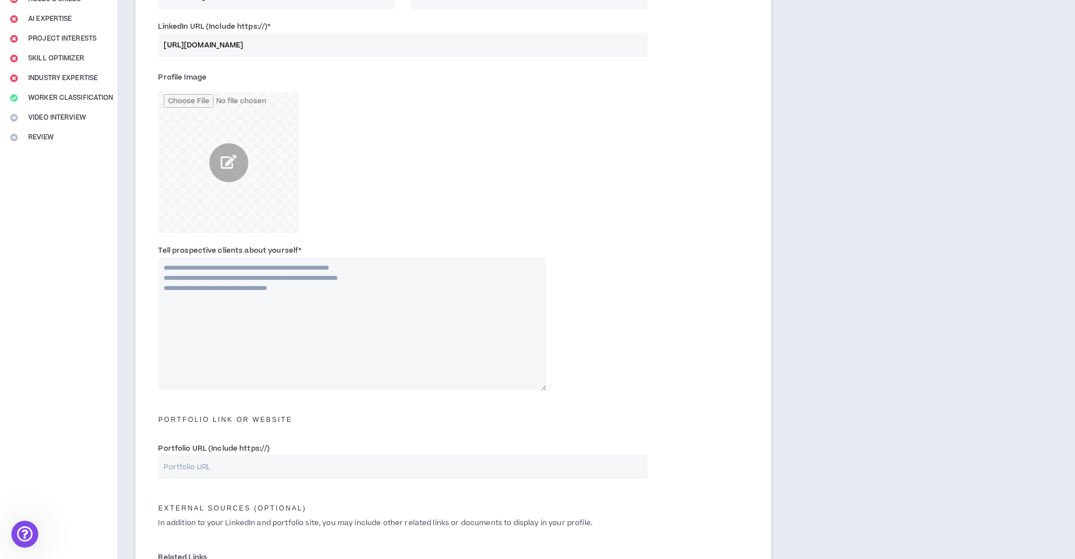
scroll to position [170, 0]
click at [261, 279] on textarea "Tell prospective clients about yourself *" at bounding box center [352, 320] width 388 height 133
paste textarea "**********"
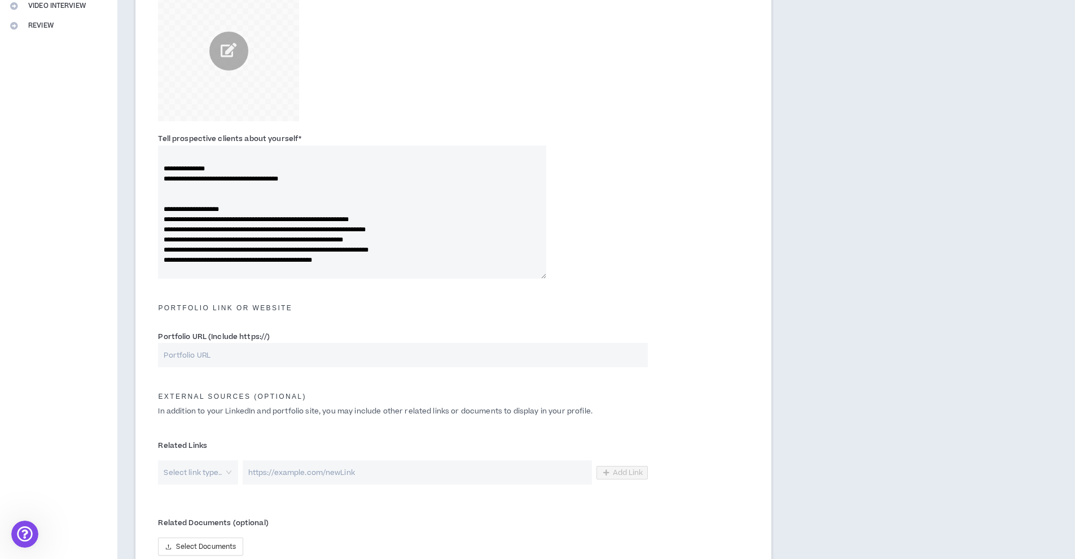
scroll to position [283, 0]
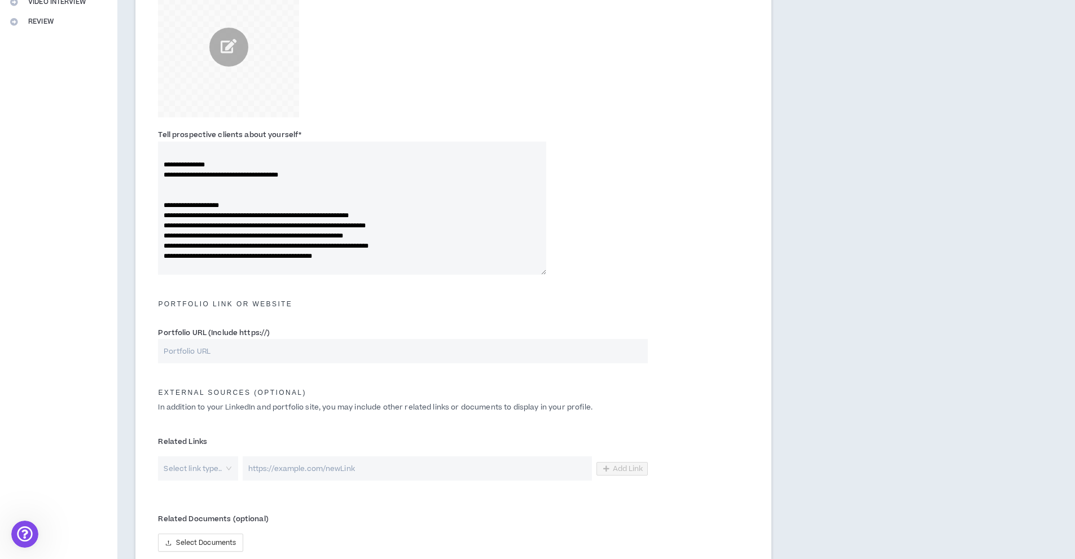
type textarea "**********"
click at [256, 340] on label "Portfolio URL (Include https://)" at bounding box center [214, 333] width 112 height 18
click at [256, 340] on input "Portfolio URL (Include https://)" at bounding box center [402, 351] width 489 height 24
paste input "[URL][DOMAIN_NAME]"
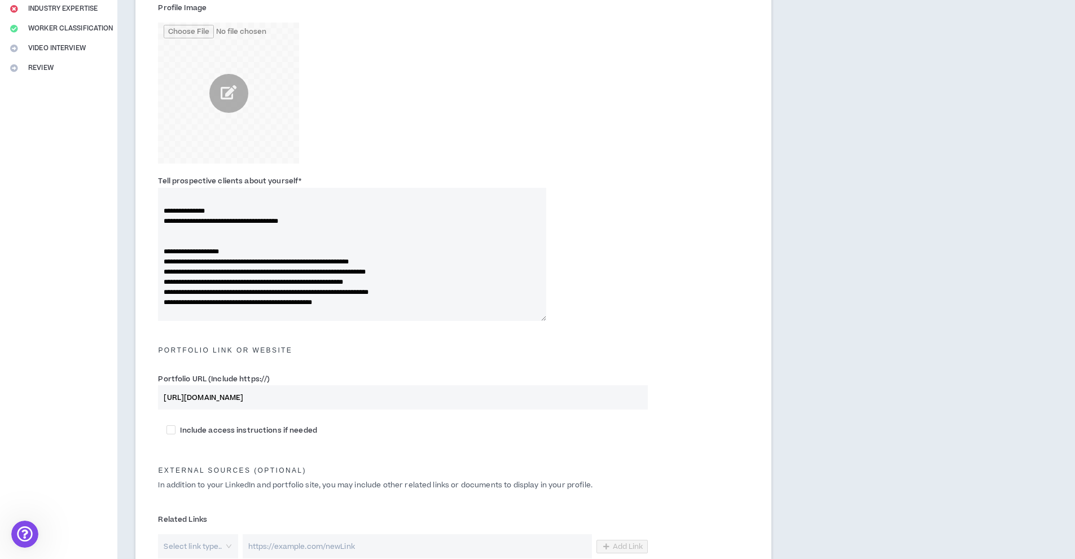
scroll to position [339, 0]
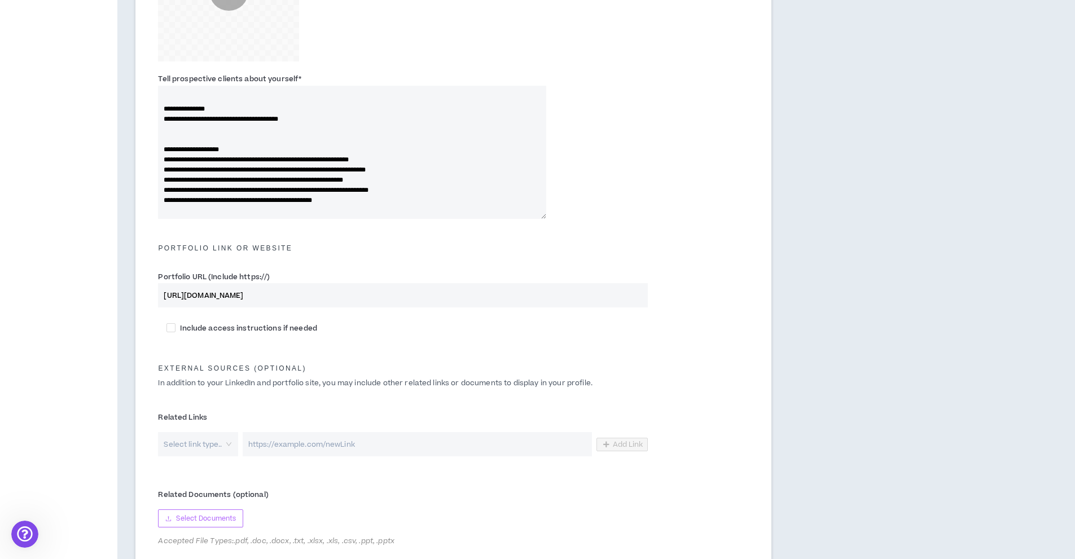
type input "[URL][DOMAIN_NAME]"
click at [230, 522] on span "Select Documents" at bounding box center [206, 518] width 60 height 11
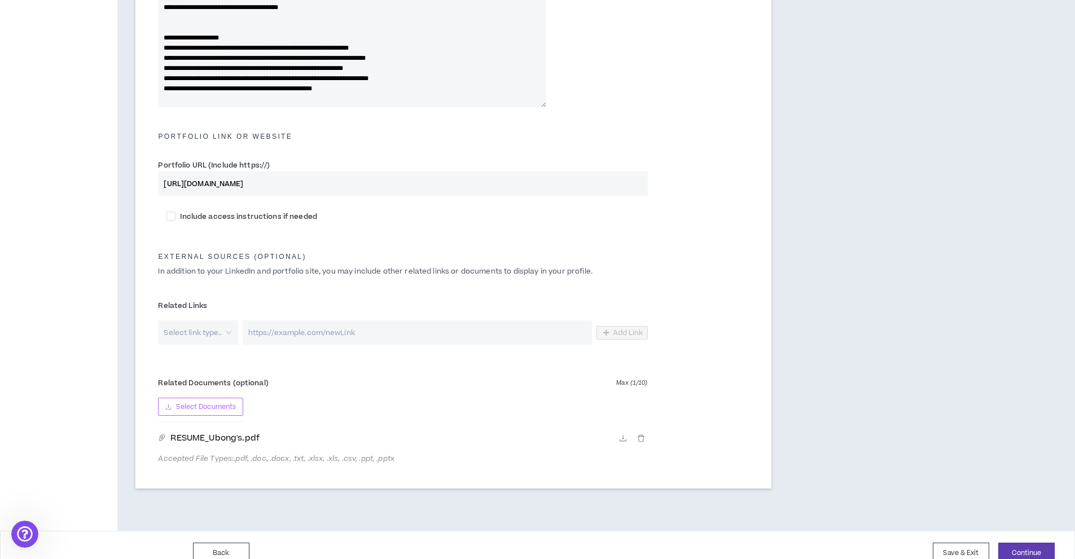
scroll to position [467, 0]
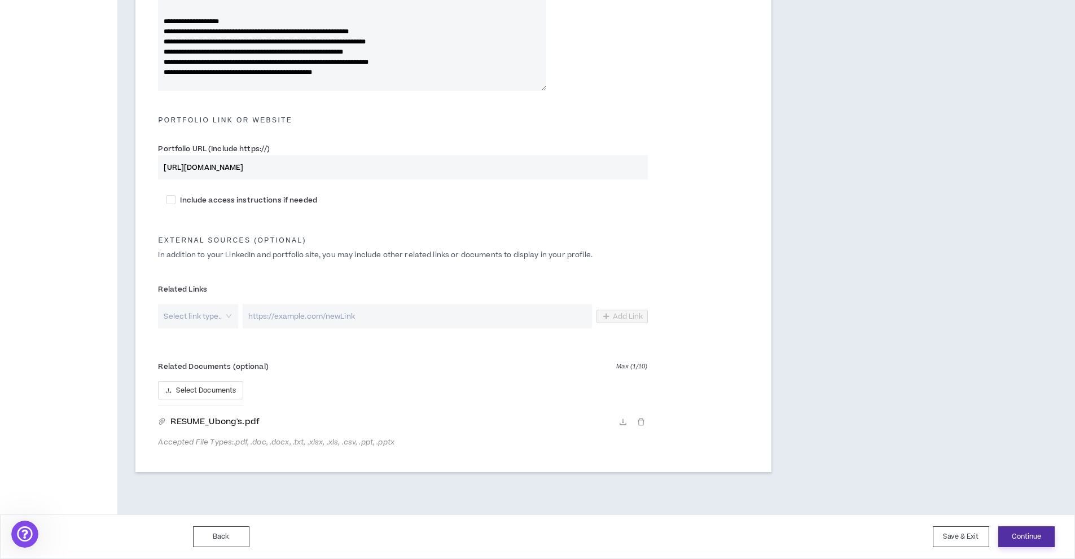
click at [1031, 543] on button "Continue" at bounding box center [1026, 536] width 56 height 21
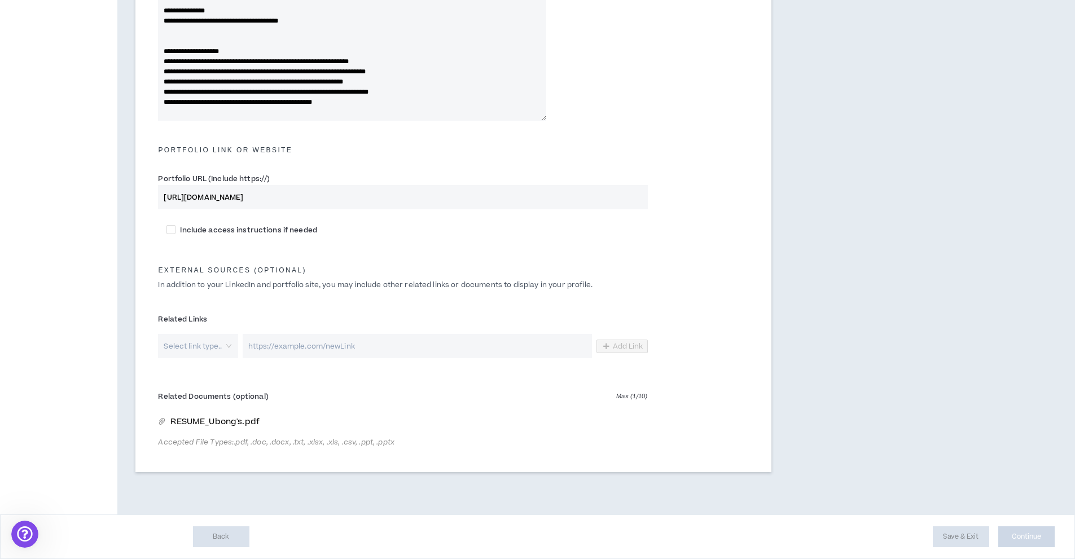
scroll to position [368, 0]
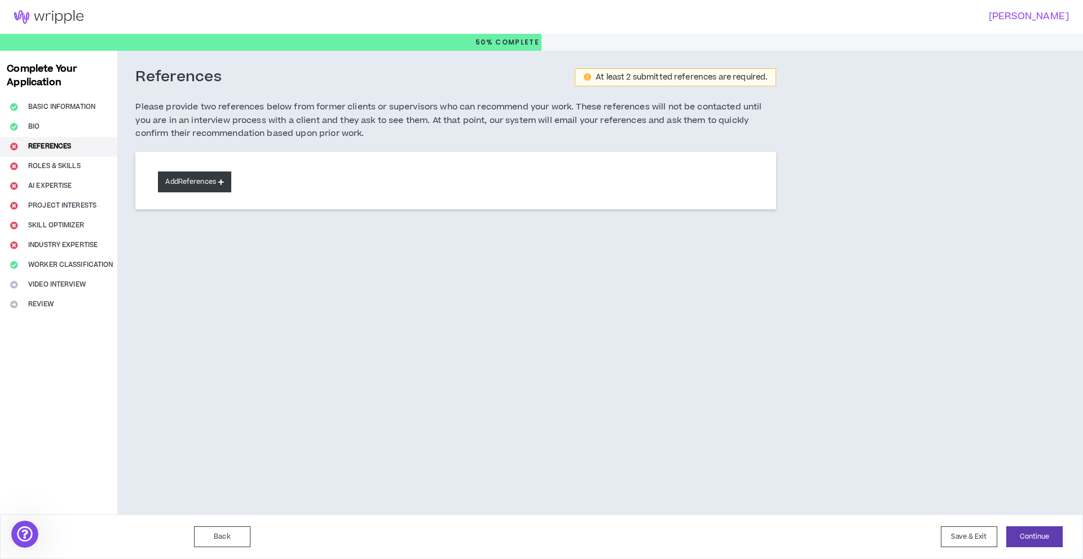
click at [188, 181] on button "Add References" at bounding box center [194, 182] width 73 height 21
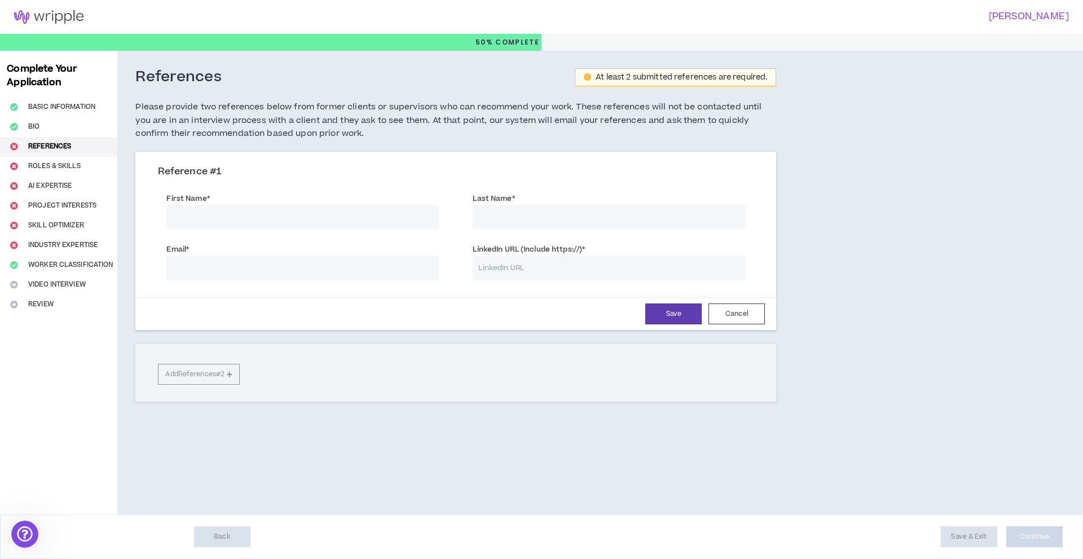
click at [226, 217] on input "First Name *" at bounding box center [302, 217] width 273 height 24
